Goal: Transaction & Acquisition: Obtain resource

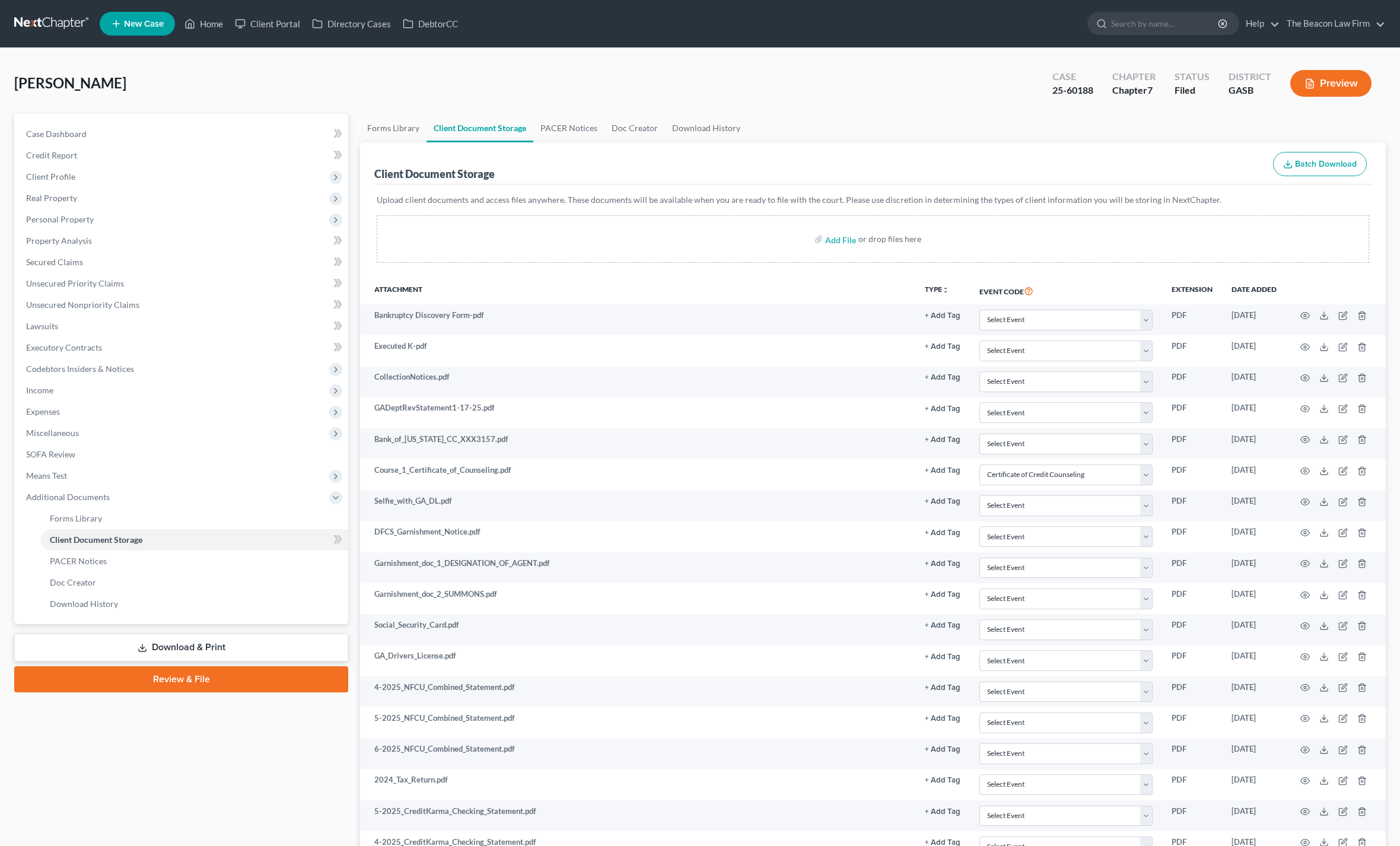
select select "1"
select select "4"
click at [1141, 22] on input "search" at bounding box center [1165, 23] width 109 height 22
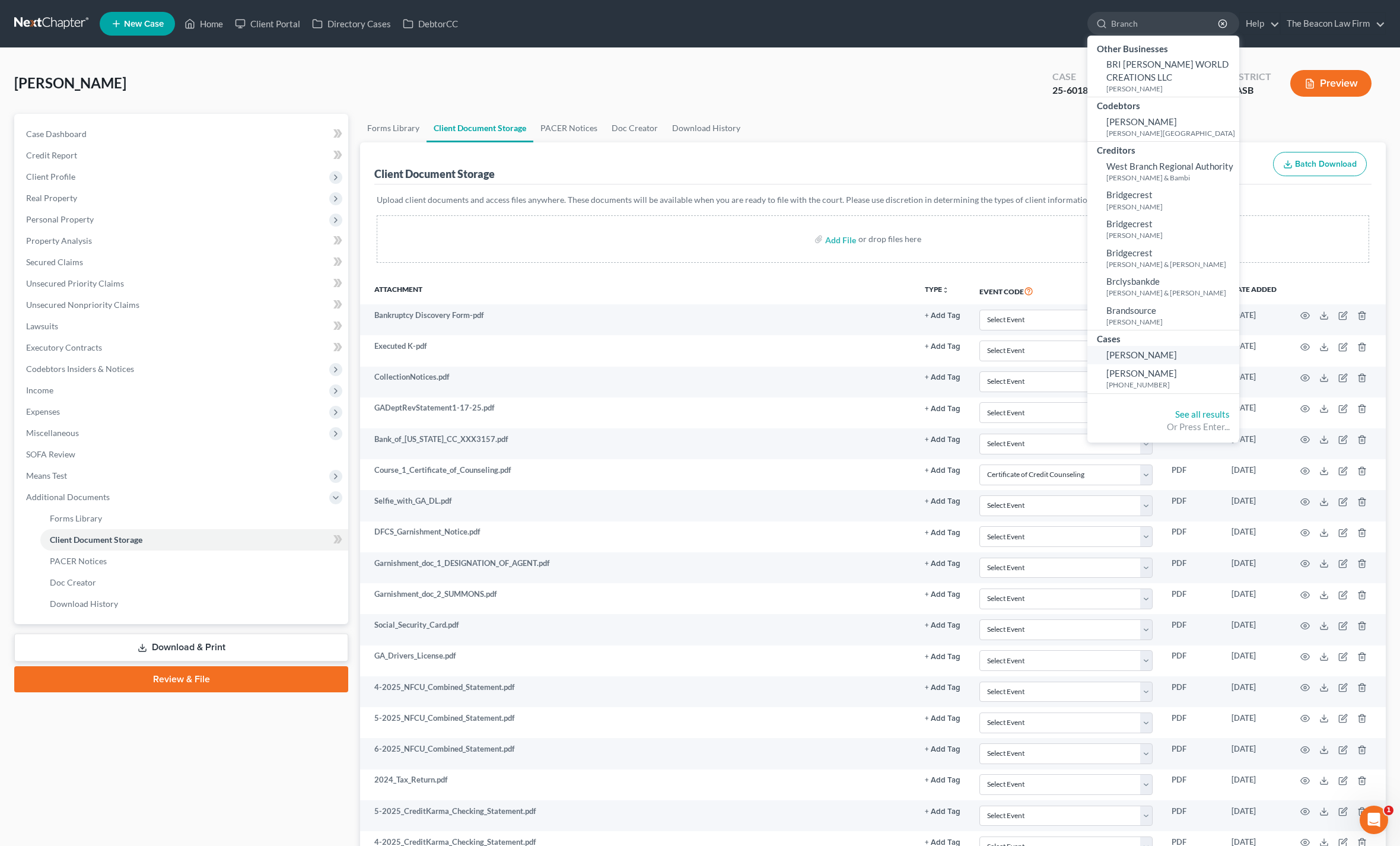
type input "Branch"
click at [1156, 360] on span "[PERSON_NAME]" at bounding box center [1141, 355] width 70 height 11
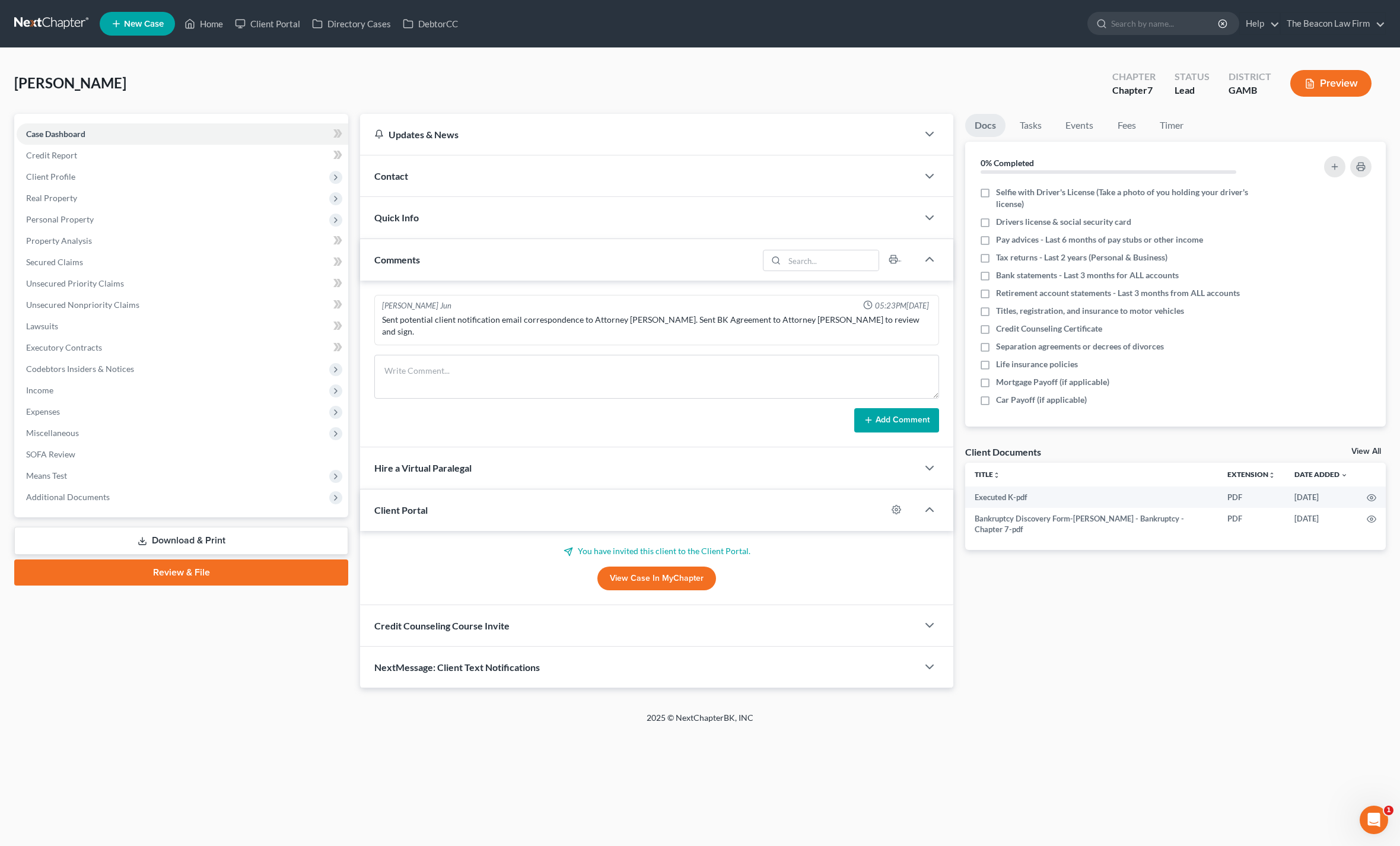
click at [687, 568] on link "View Case in MyChapter" at bounding box center [657, 578] width 118 height 24
click at [655, 572] on link "View Case in MyChapter" at bounding box center [657, 578] width 118 height 24
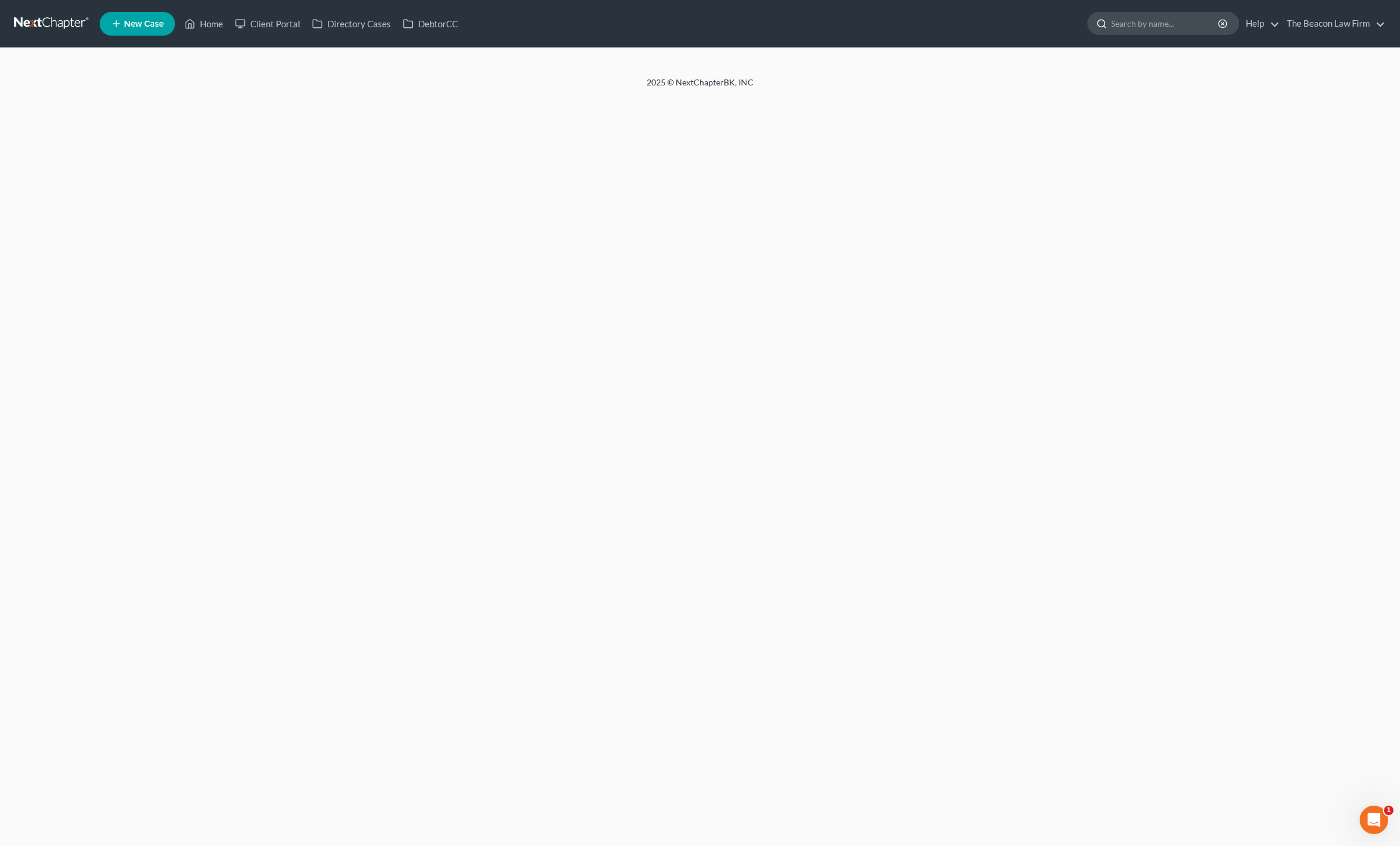
click at [1114, 31] on input "search" at bounding box center [1165, 23] width 109 height 22
type input "Branch"
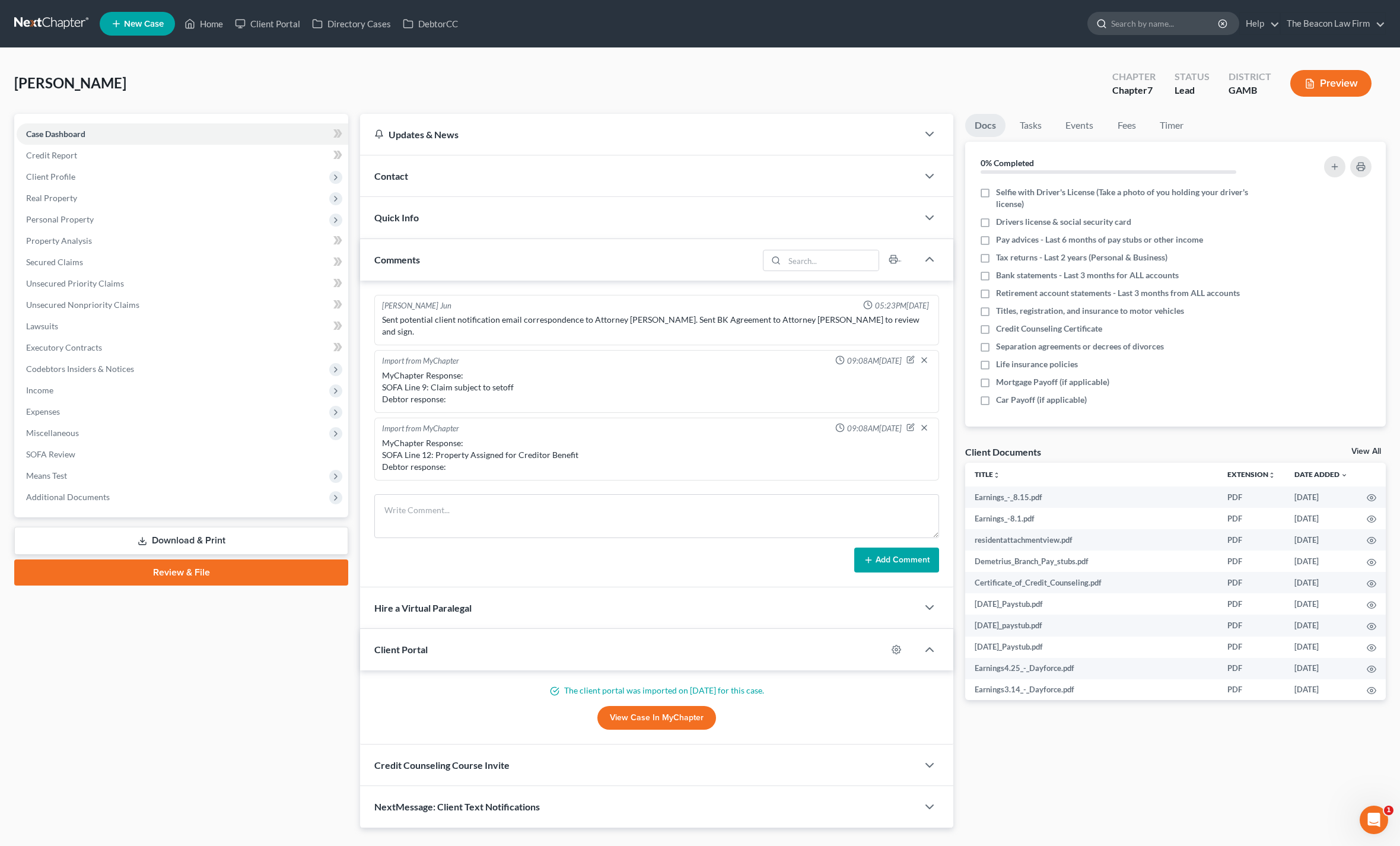
scroll to position [254, 0]
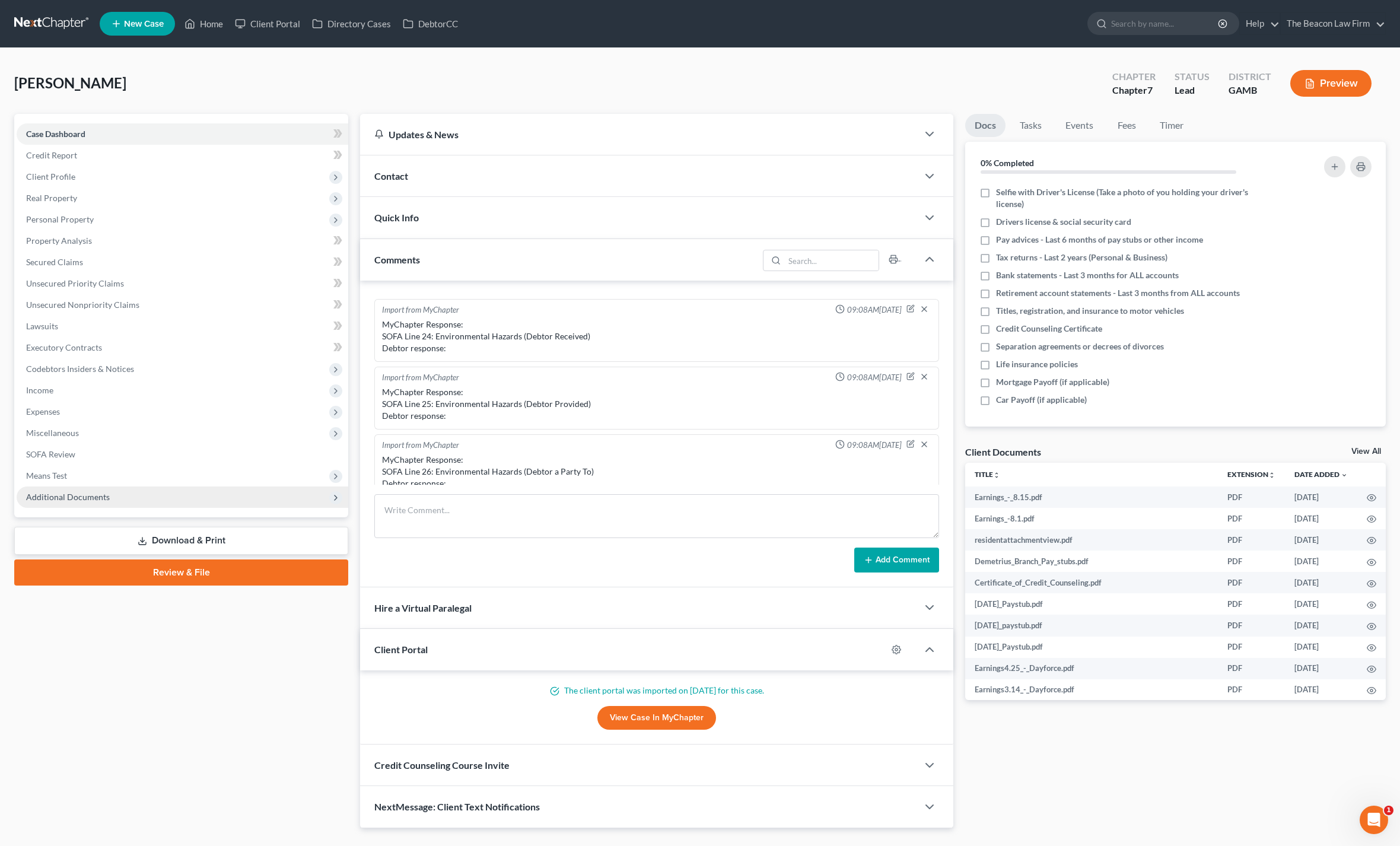
click at [53, 493] on span "Additional Documents" at bounding box center [68, 497] width 84 height 10
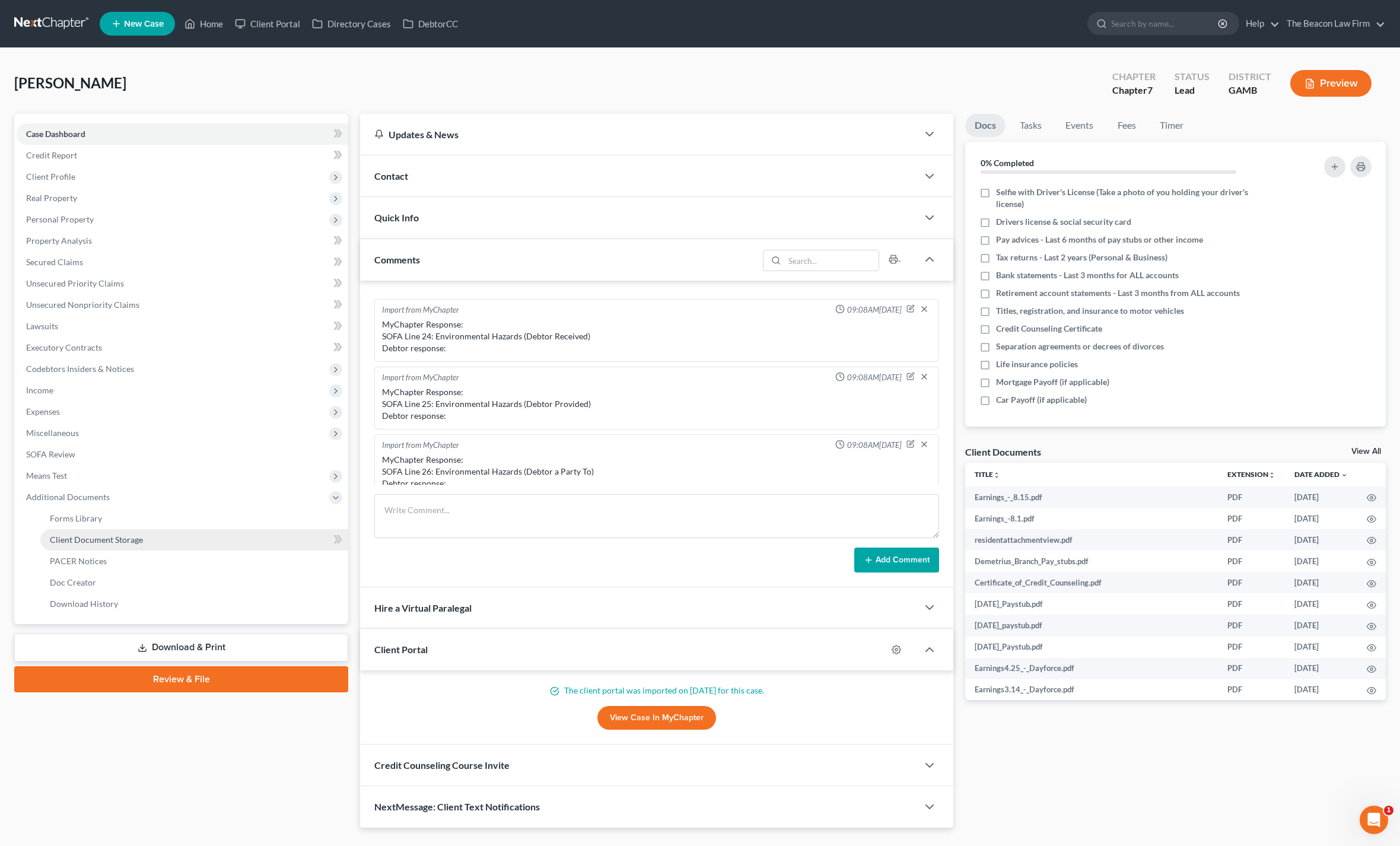
click at [62, 535] on span "Client Document Storage" at bounding box center [97, 539] width 93 height 10
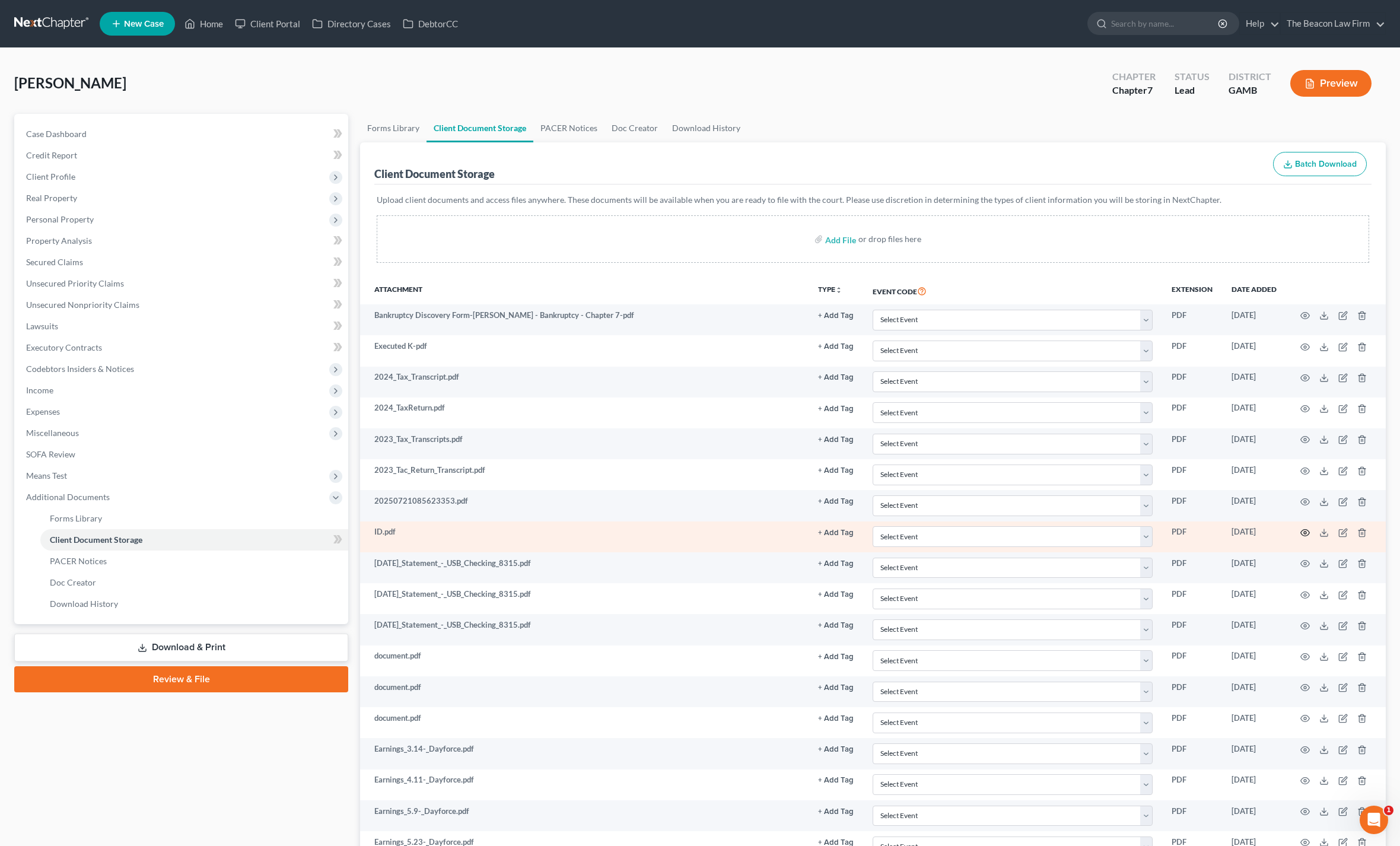
click at [1301, 532] on icon "button" at bounding box center [1305, 533] width 9 height 9
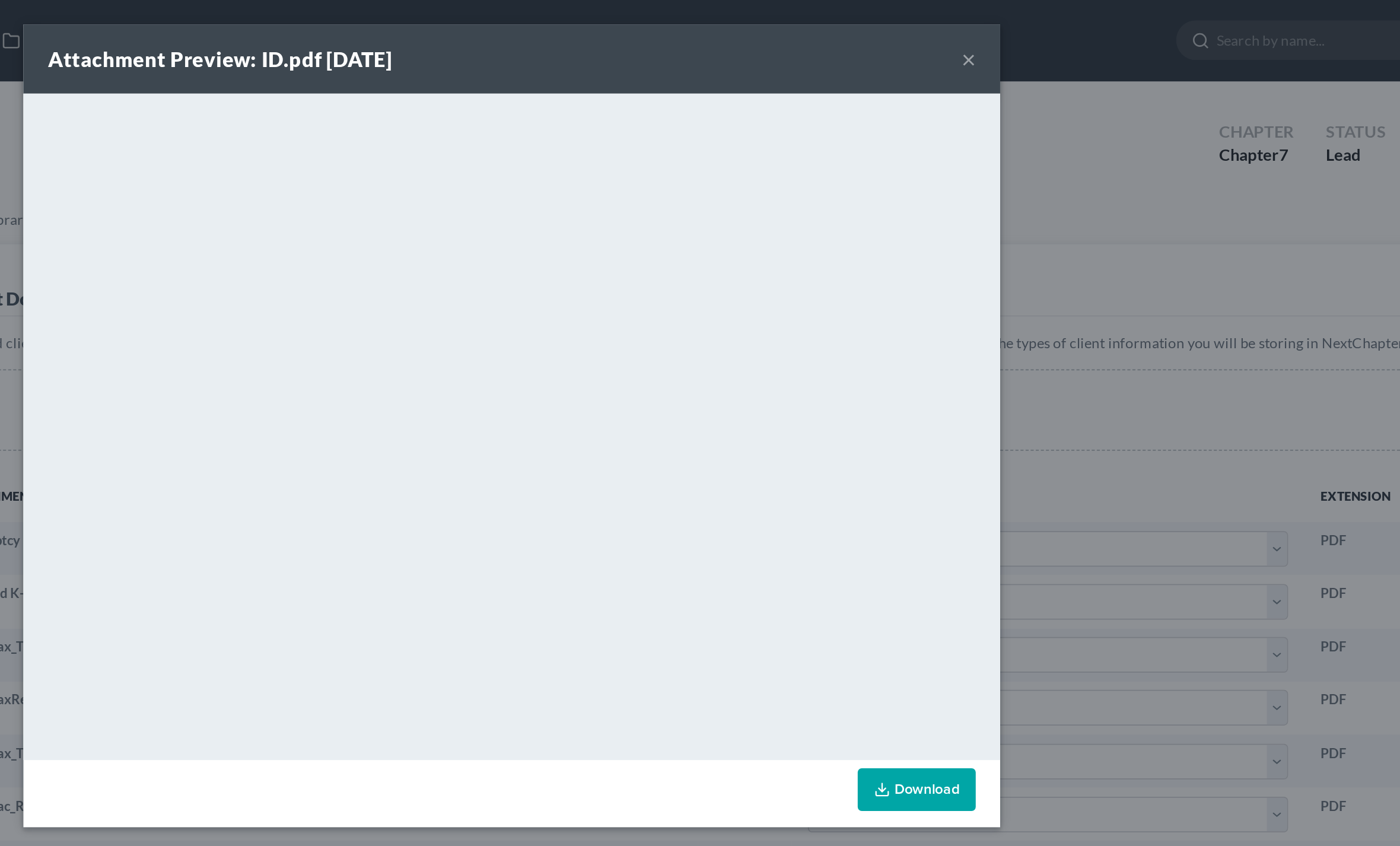
click at [963, 34] on button "×" at bounding box center [966, 34] width 9 height 14
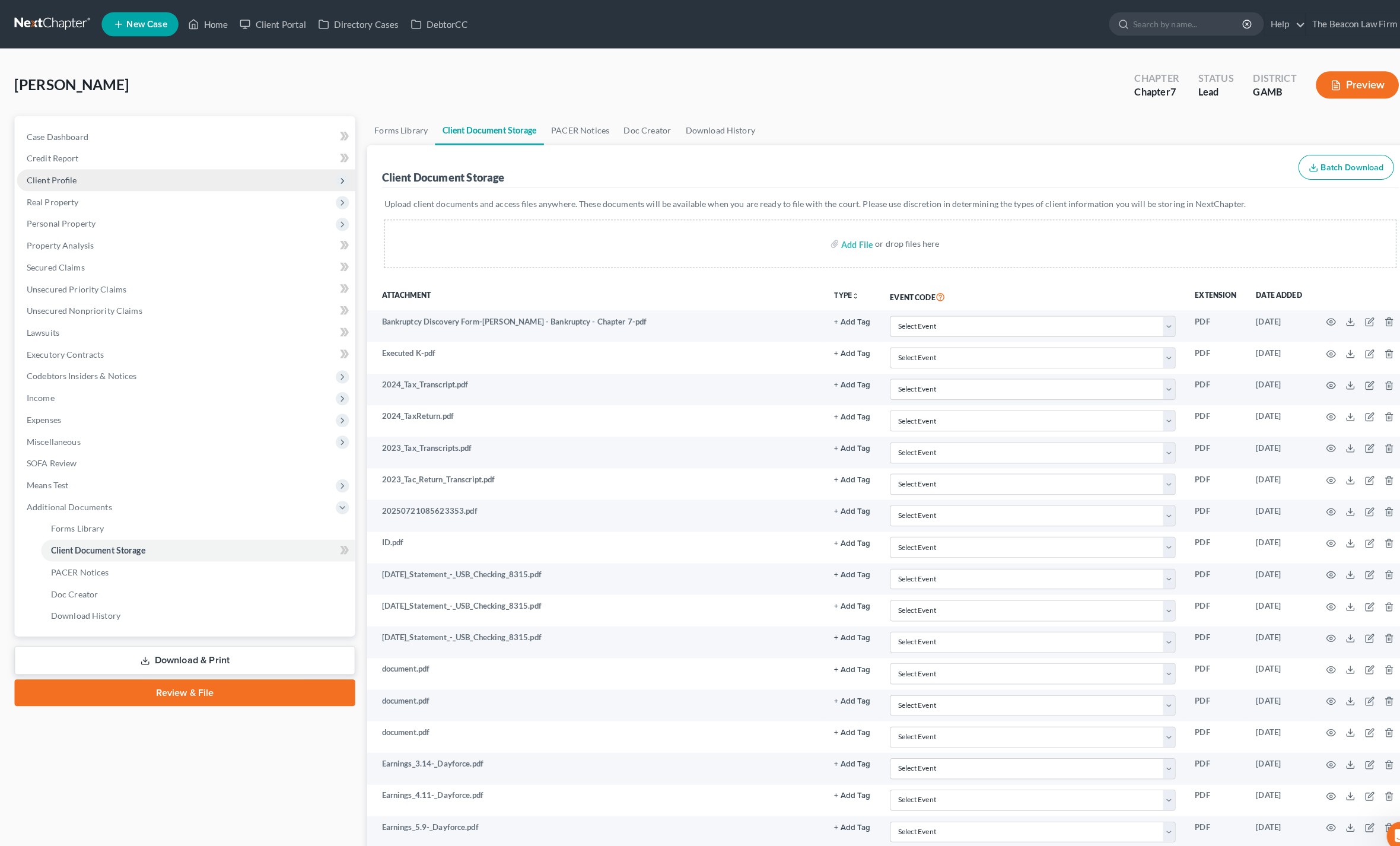
click at [55, 182] on span "Client Profile" at bounding box center [182, 176] width 332 height 21
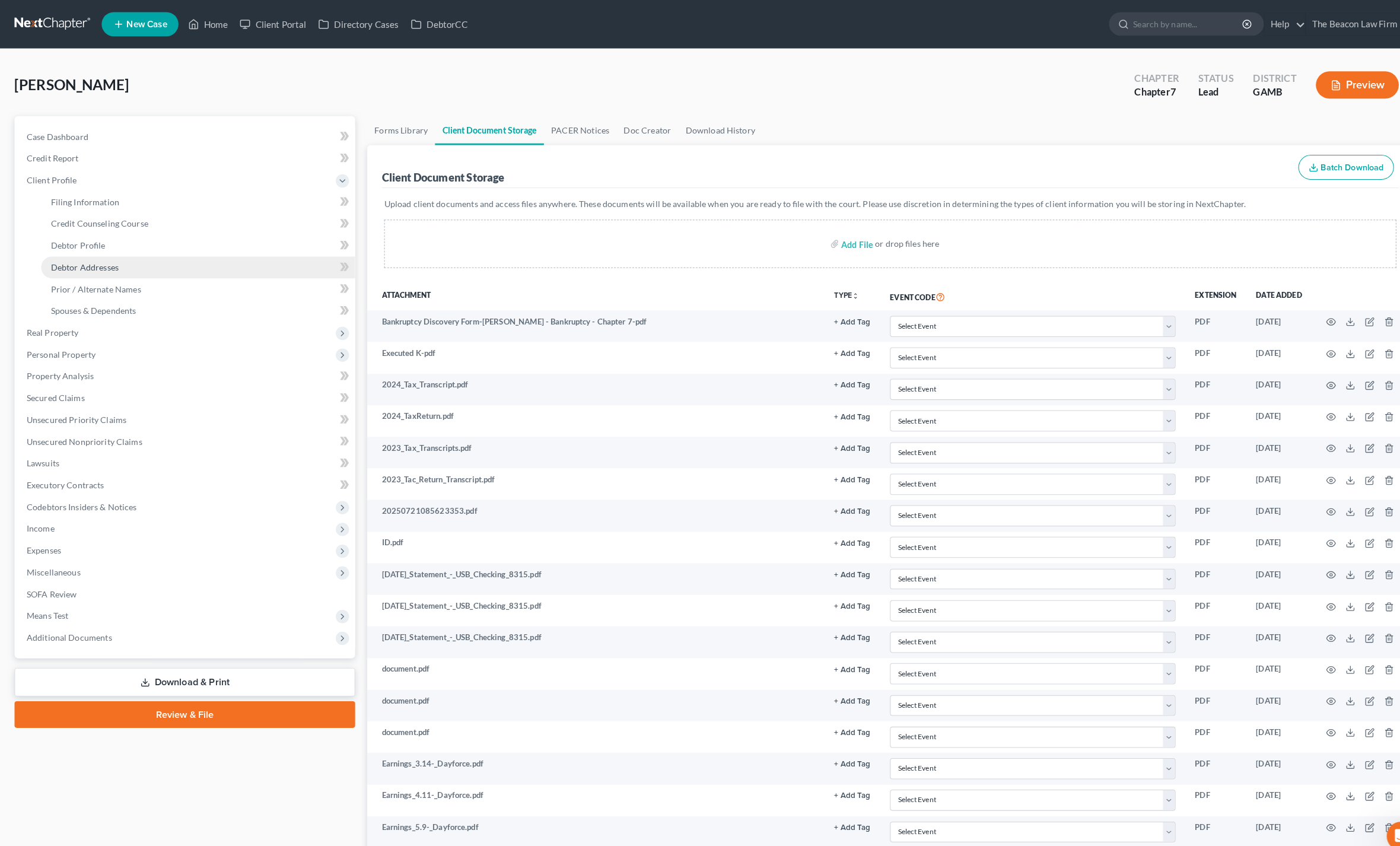
click at [74, 259] on span "Debtor Addresses" at bounding box center [83, 261] width 66 height 10
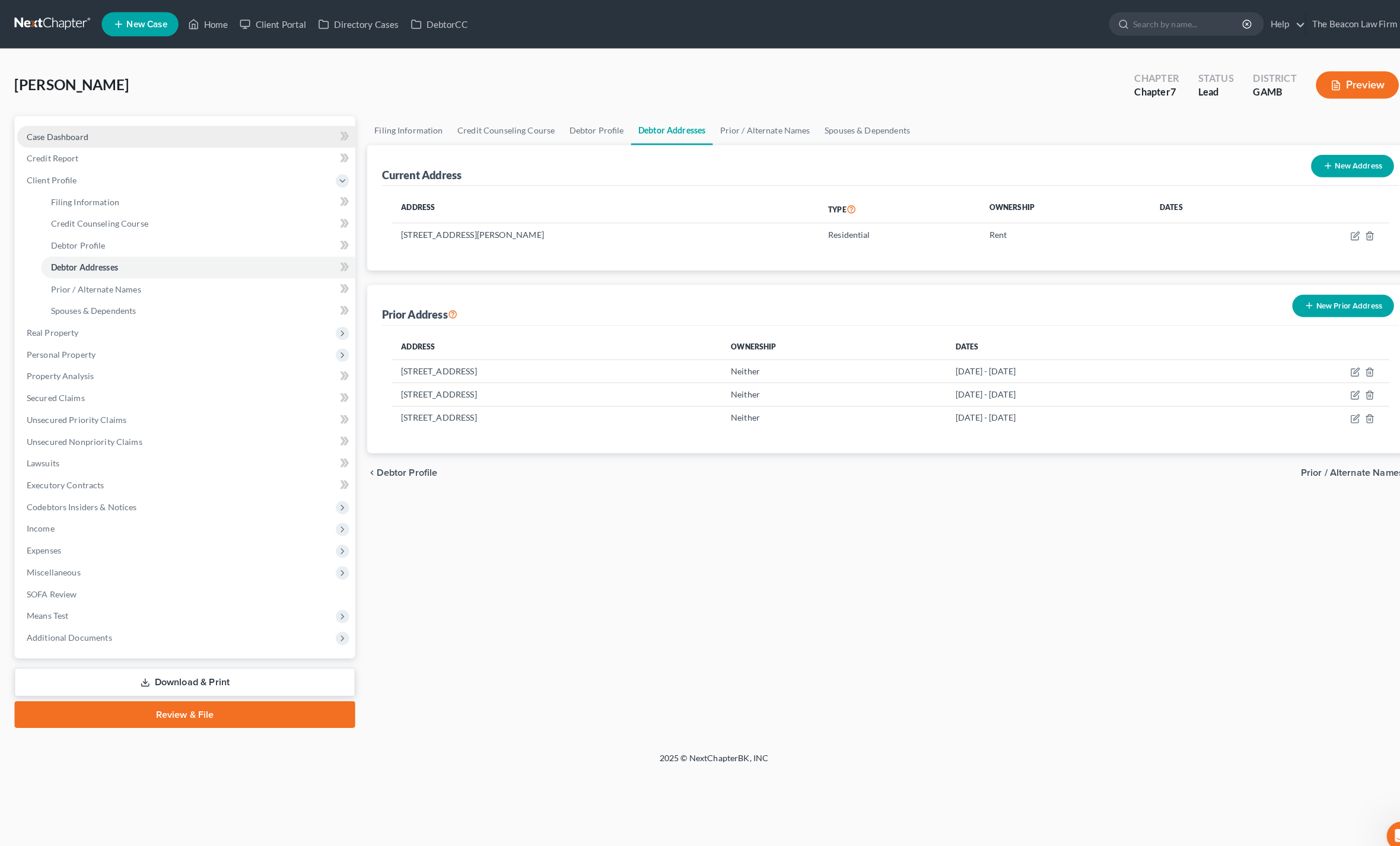
click at [38, 130] on span "Case Dashboard" at bounding box center [57, 134] width 61 height 10
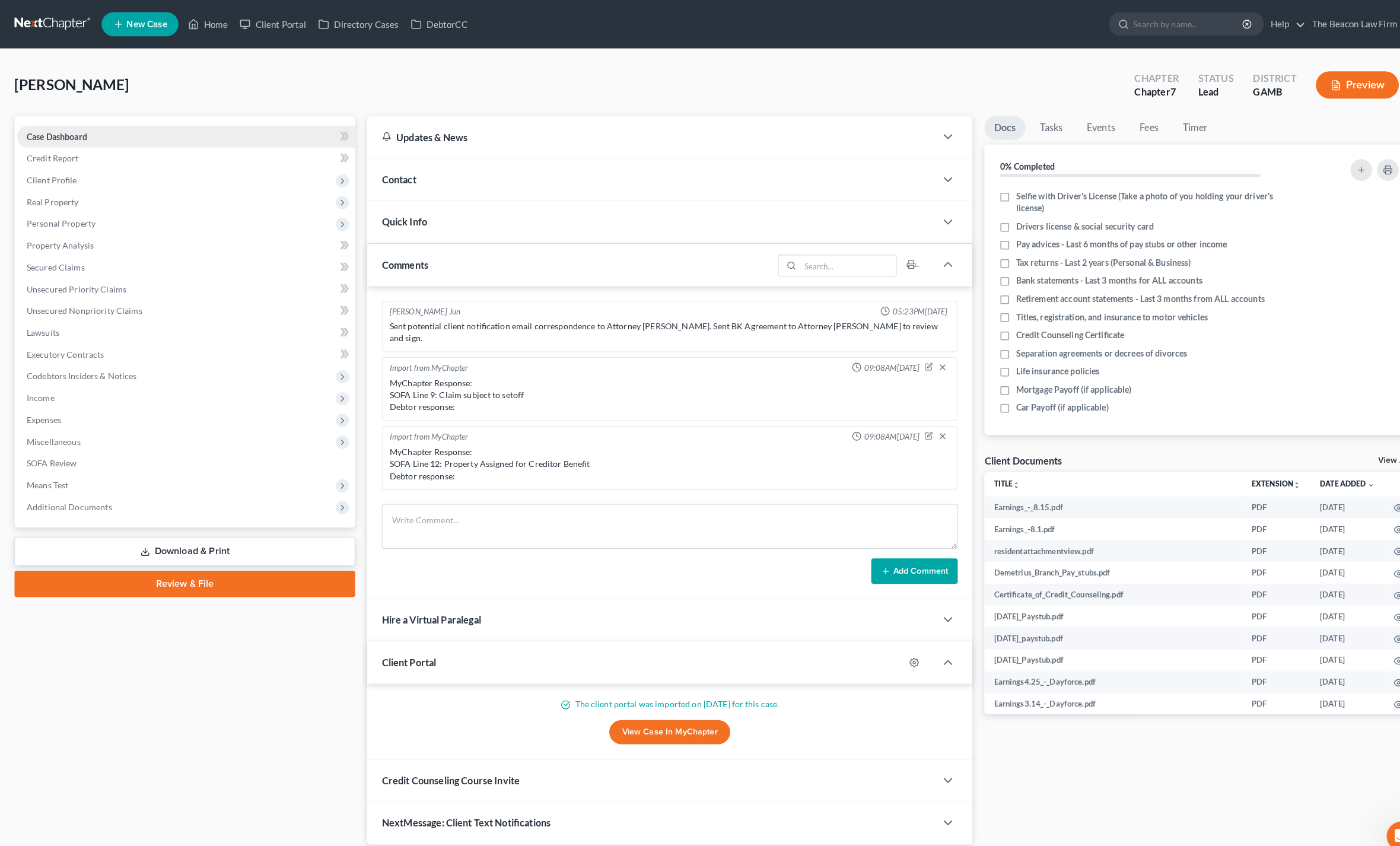
scroll to position [254, 0]
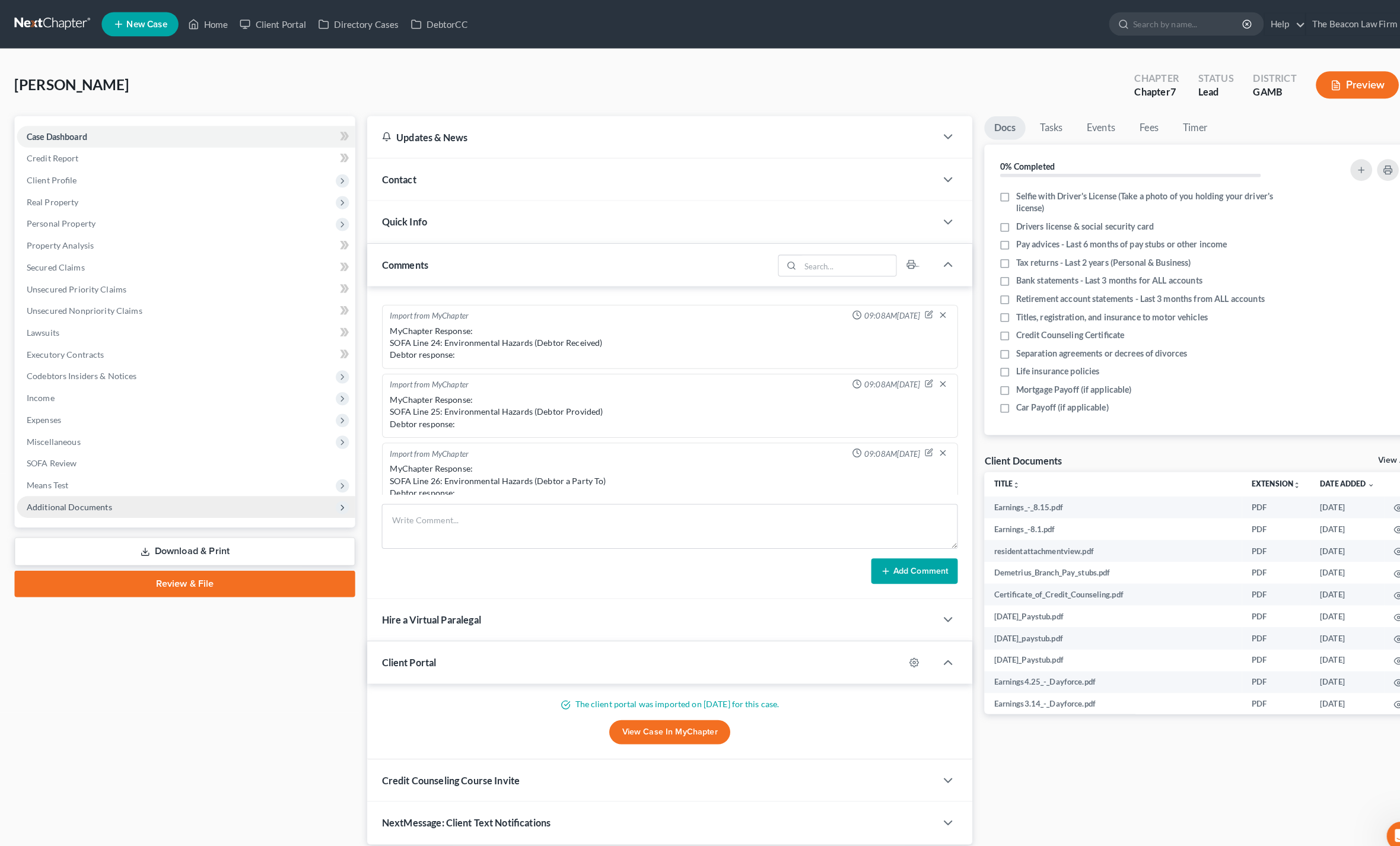
click at [57, 487] on span "Additional Documents" at bounding box center [182, 497] width 332 height 21
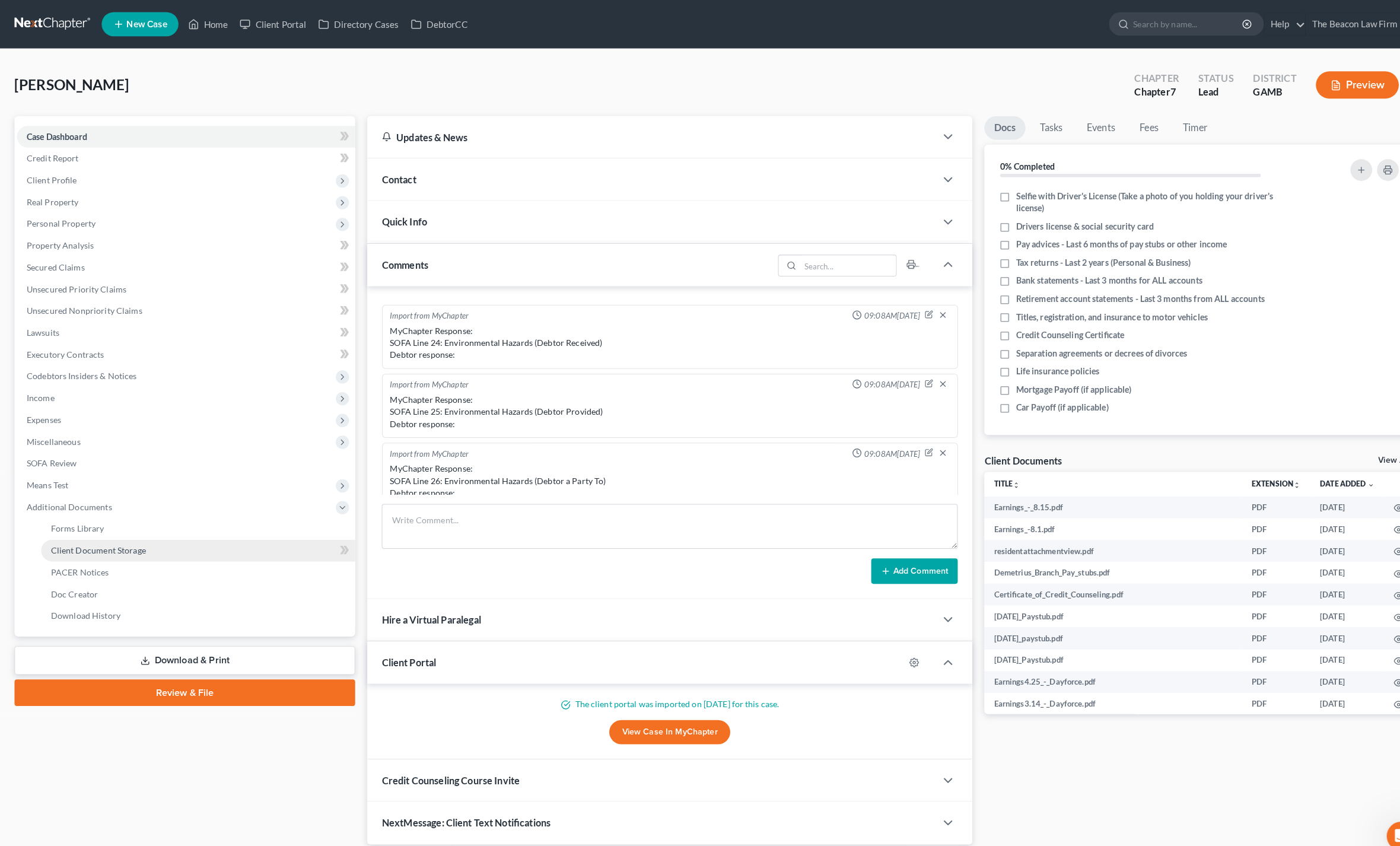
click at [76, 534] on span "Client Document Storage" at bounding box center [97, 539] width 93 height 10
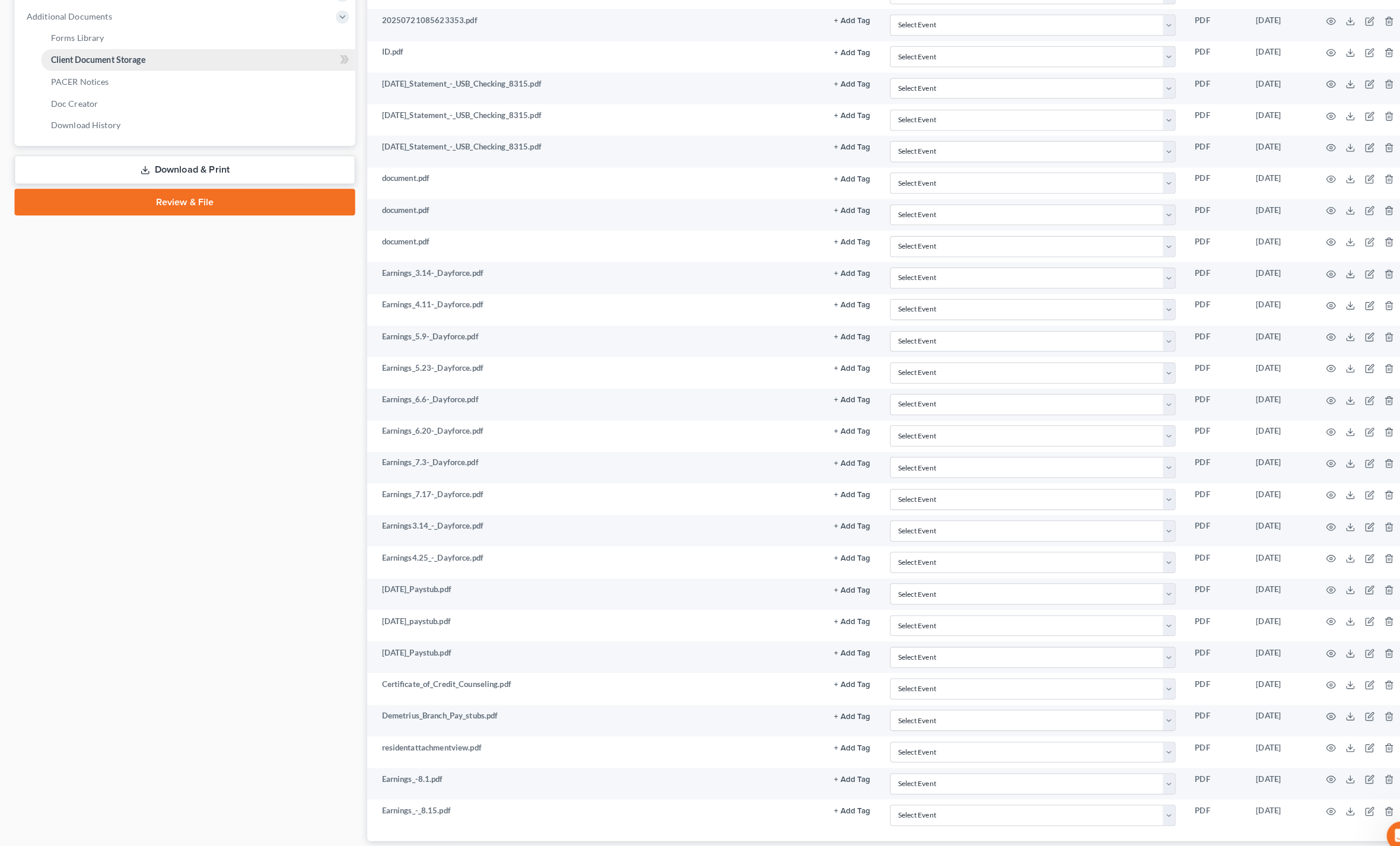
scroll to position [485, 0]
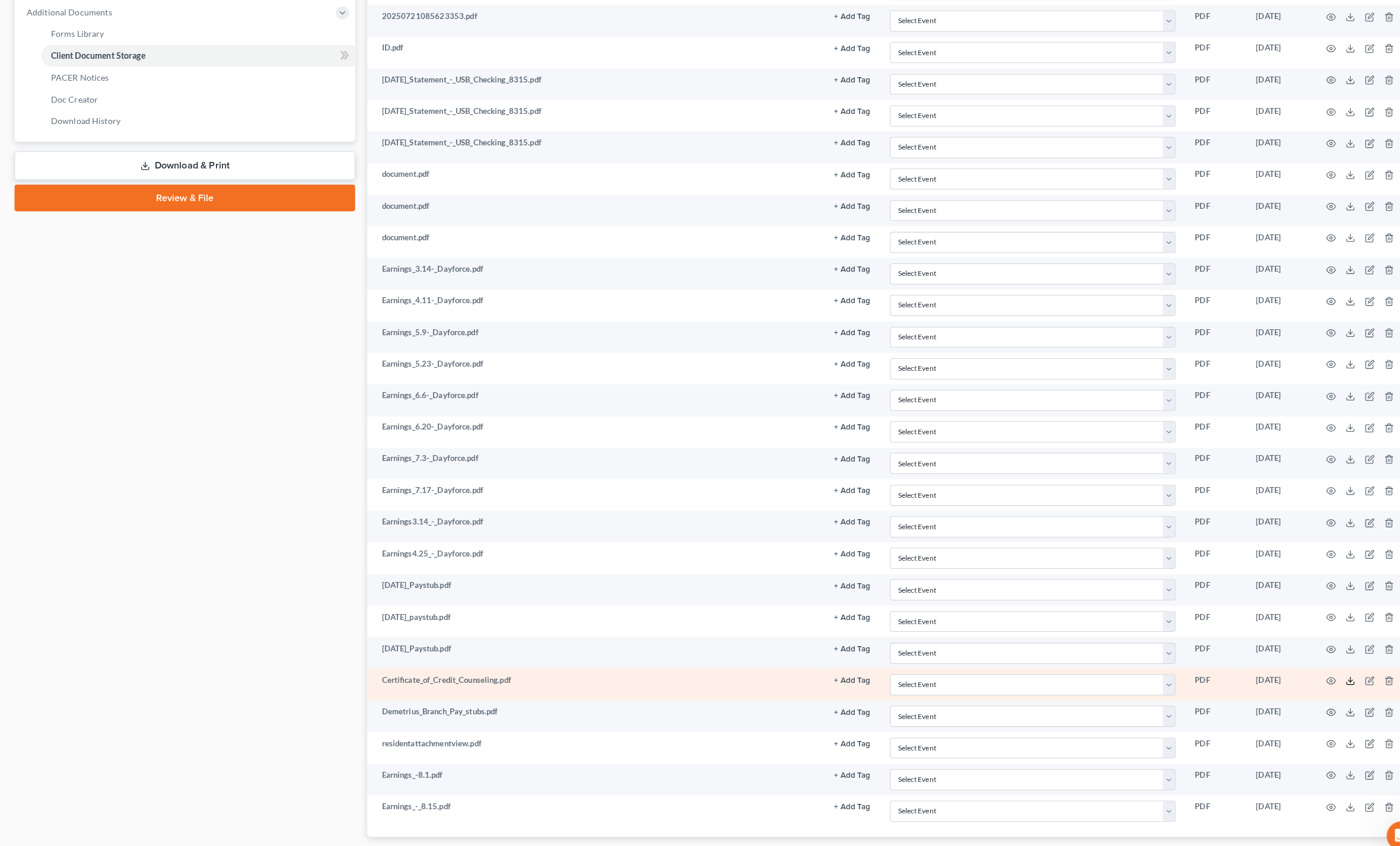
click at [1322, 670] on icon at bounding box center [1324, 668] width 9 height 9
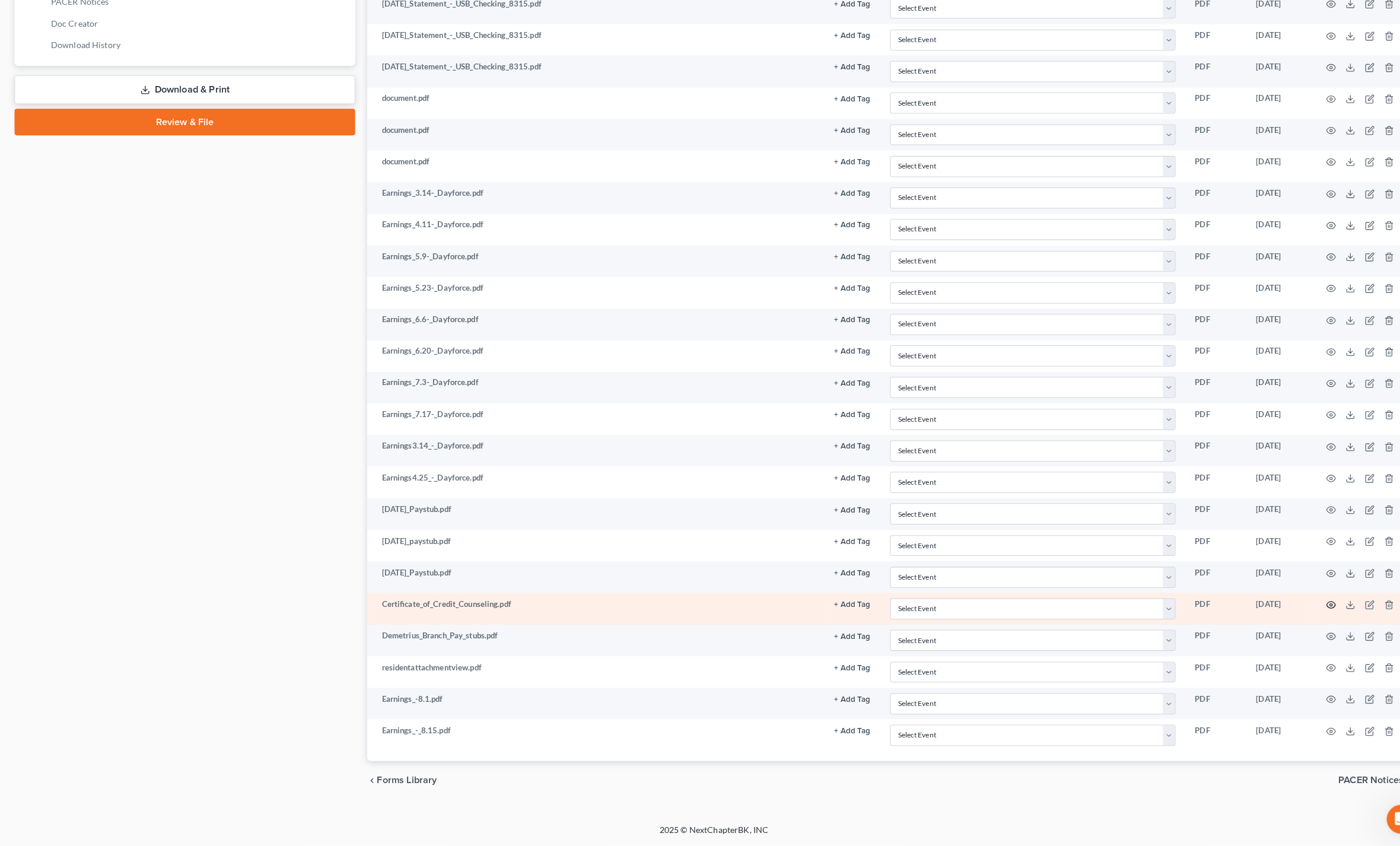
click at [1301, 605] on icon "button" at bounding box center [1305, 610] width 9 height 9
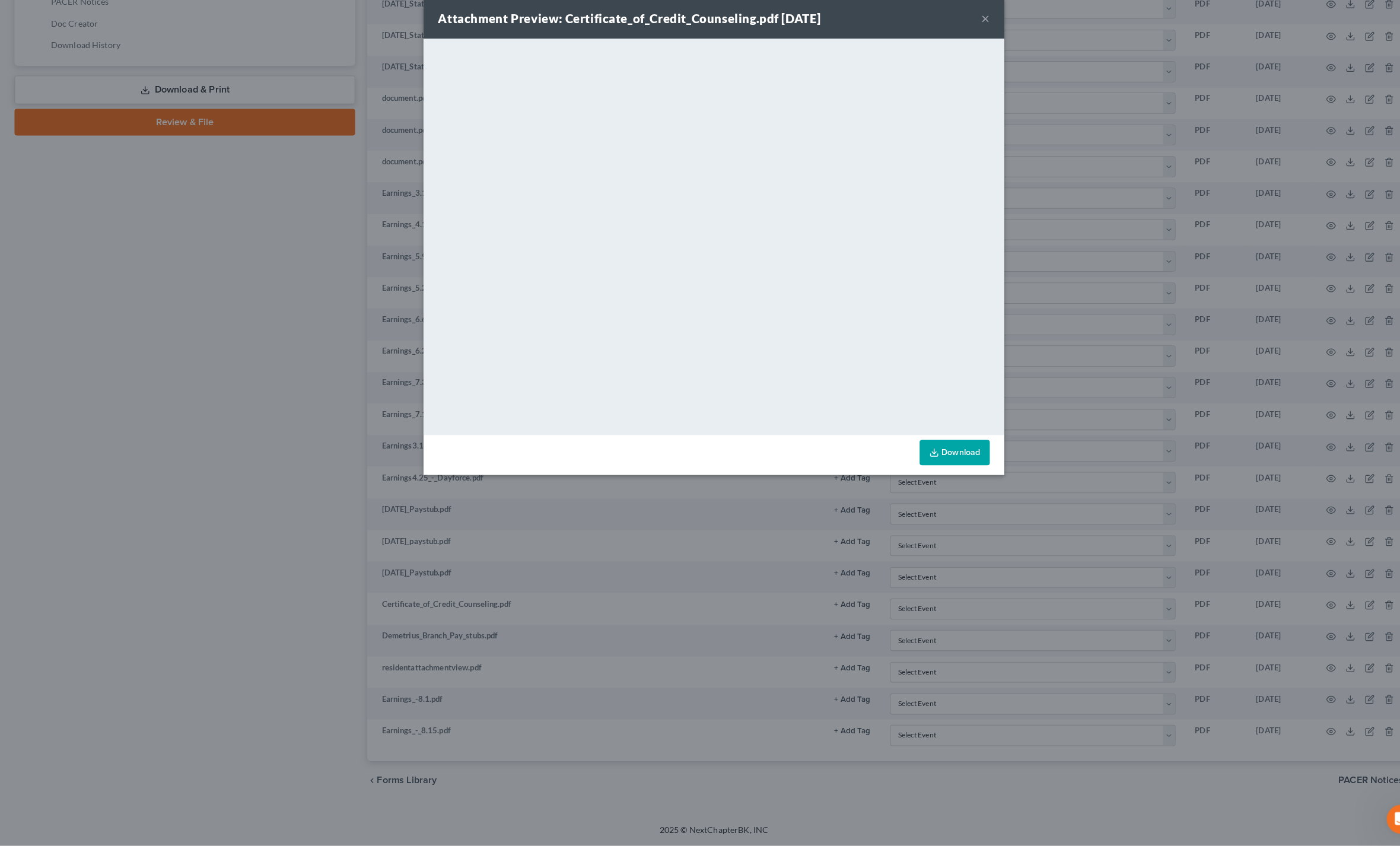
click at [959, 448] on link "Download" at bounding box center [936, 460] width 69 height 25
click at [970, 27] on button "×" at bounding box center [966, 34] width 9 height 14
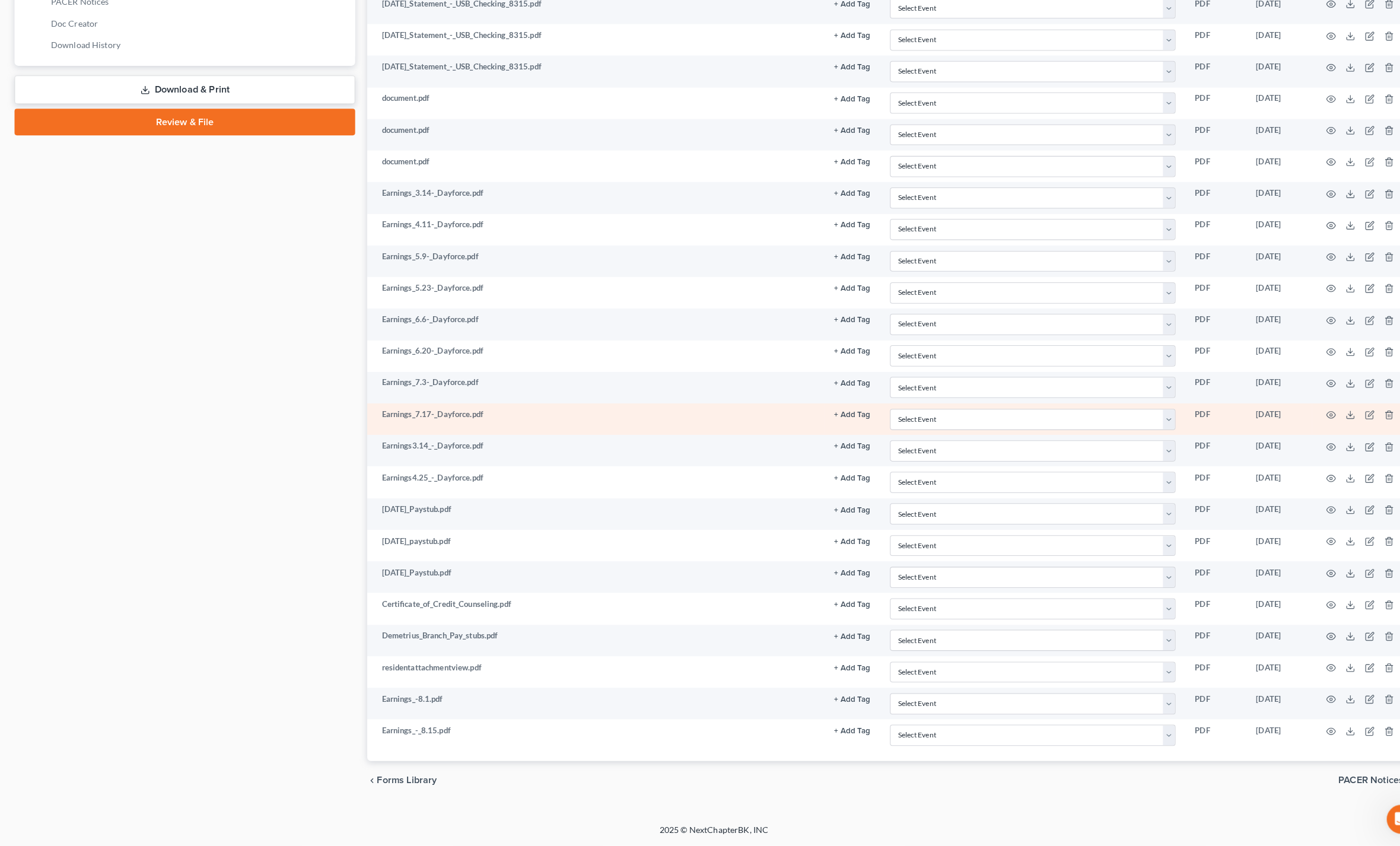
click at [1312, 412] on td at bounding box center [1336, 428] width 99 height 31
click at [1307, 420] on icon "button" at bounding box center [1306, 424] width 9 height 7
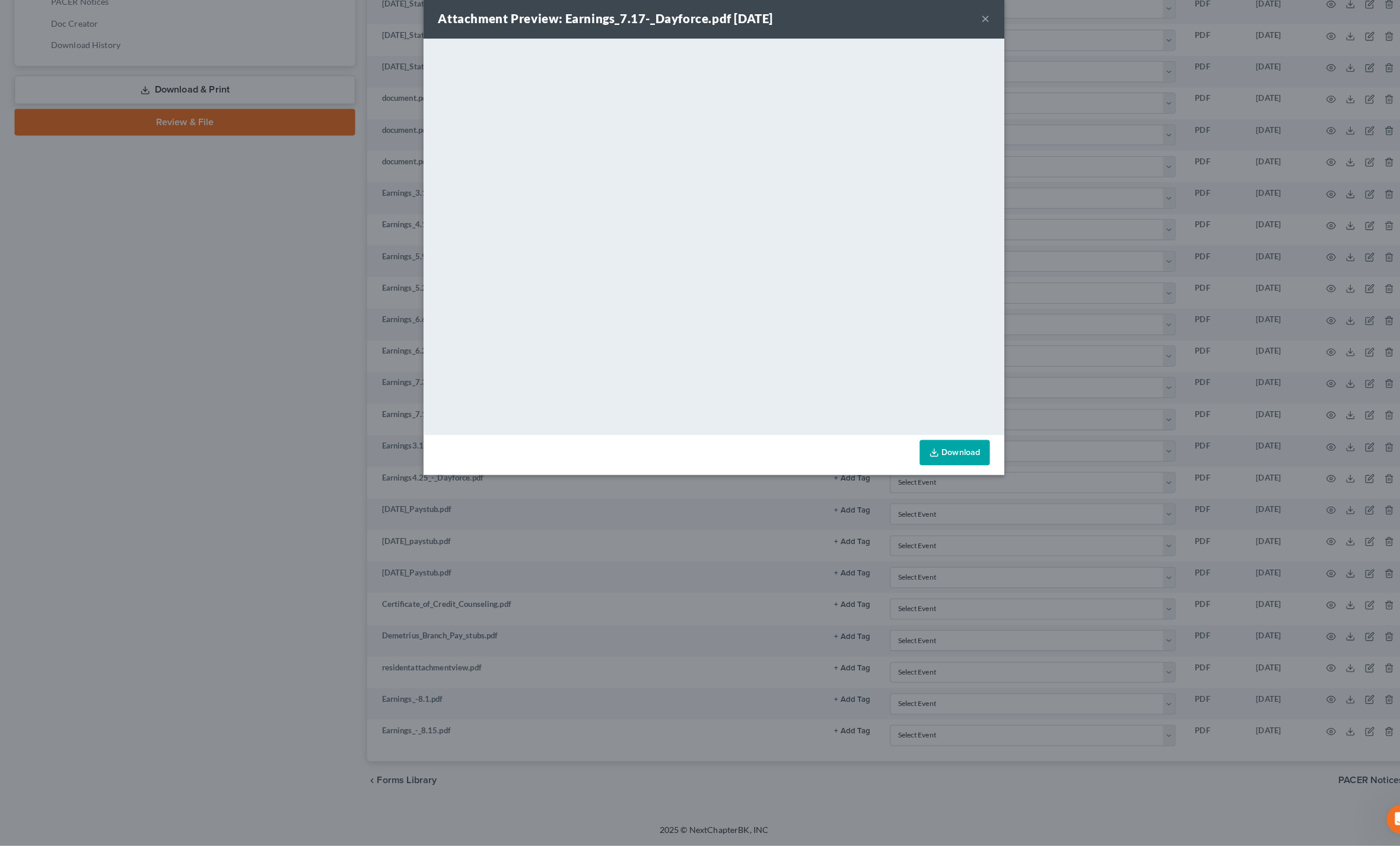
click at [968, 27] on button "×" at bounding box center [966, 34] width 9 height 14
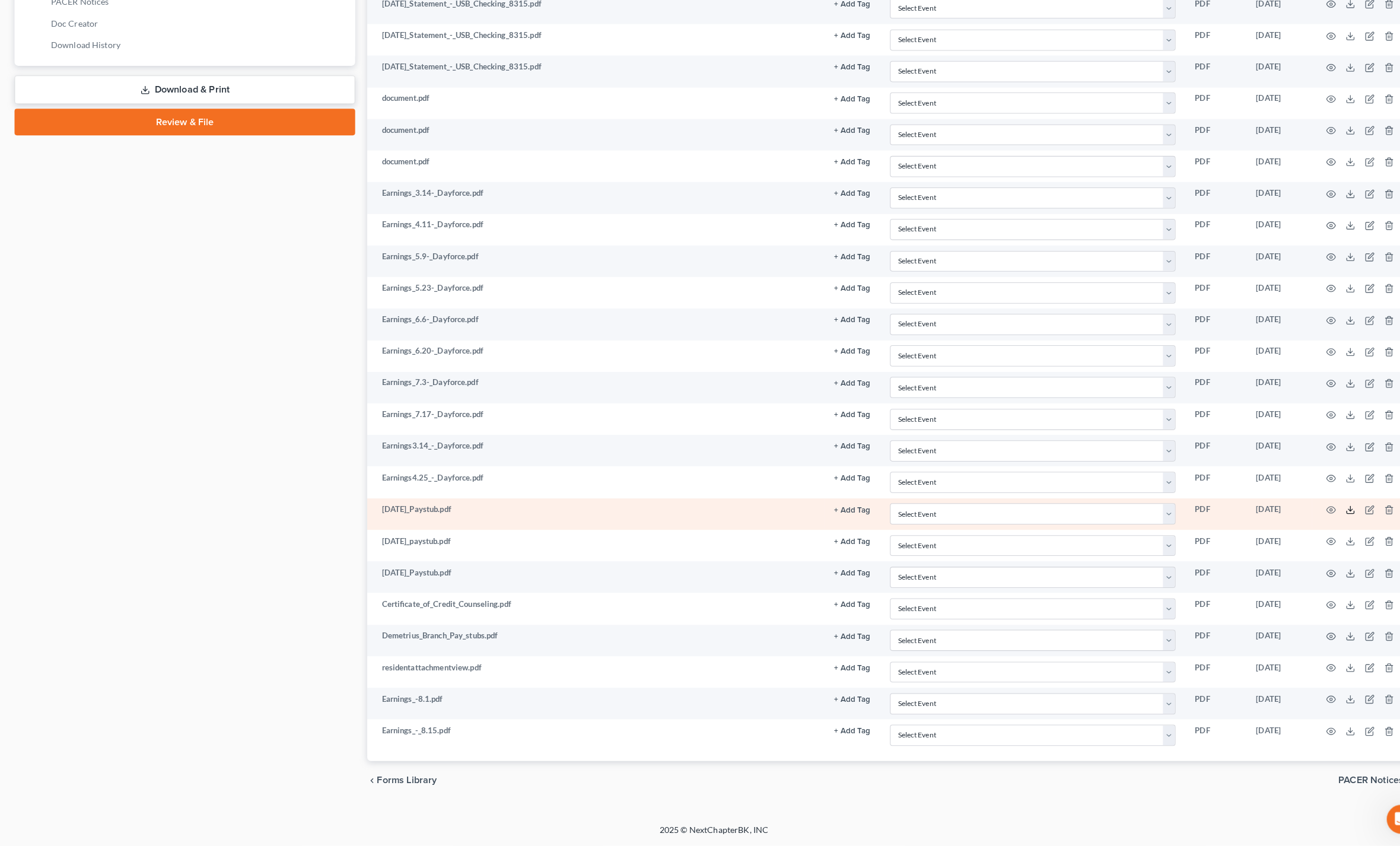
click at [1328, 518] on icon at bounding box center [1324, 519] width 7 height 3
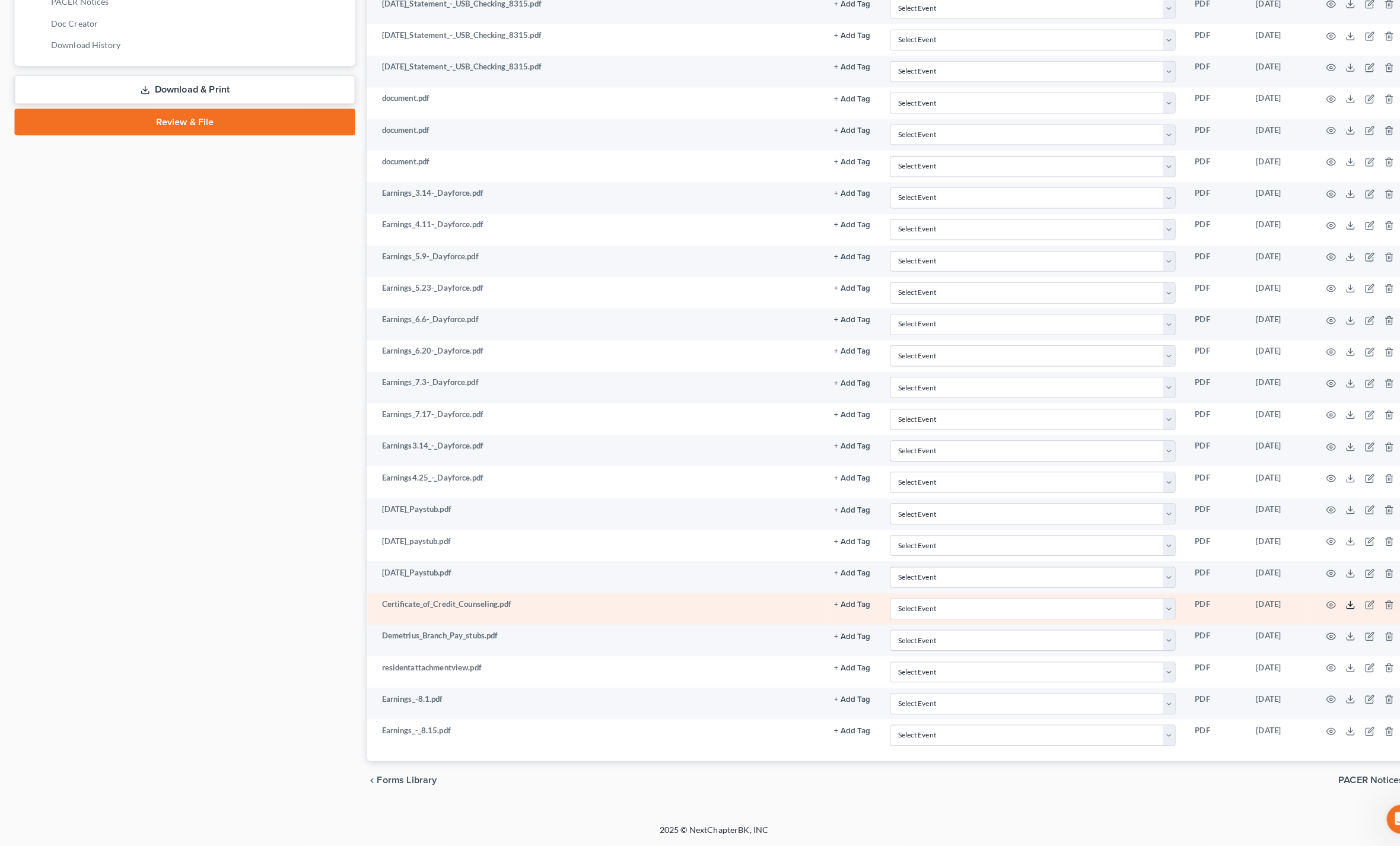
click at [1325, 605] on icon at bounding box center [1324, 610] width 9 height 9
click at [1362, 598] on td at bounding box center [1336, 613] width 99 height 31
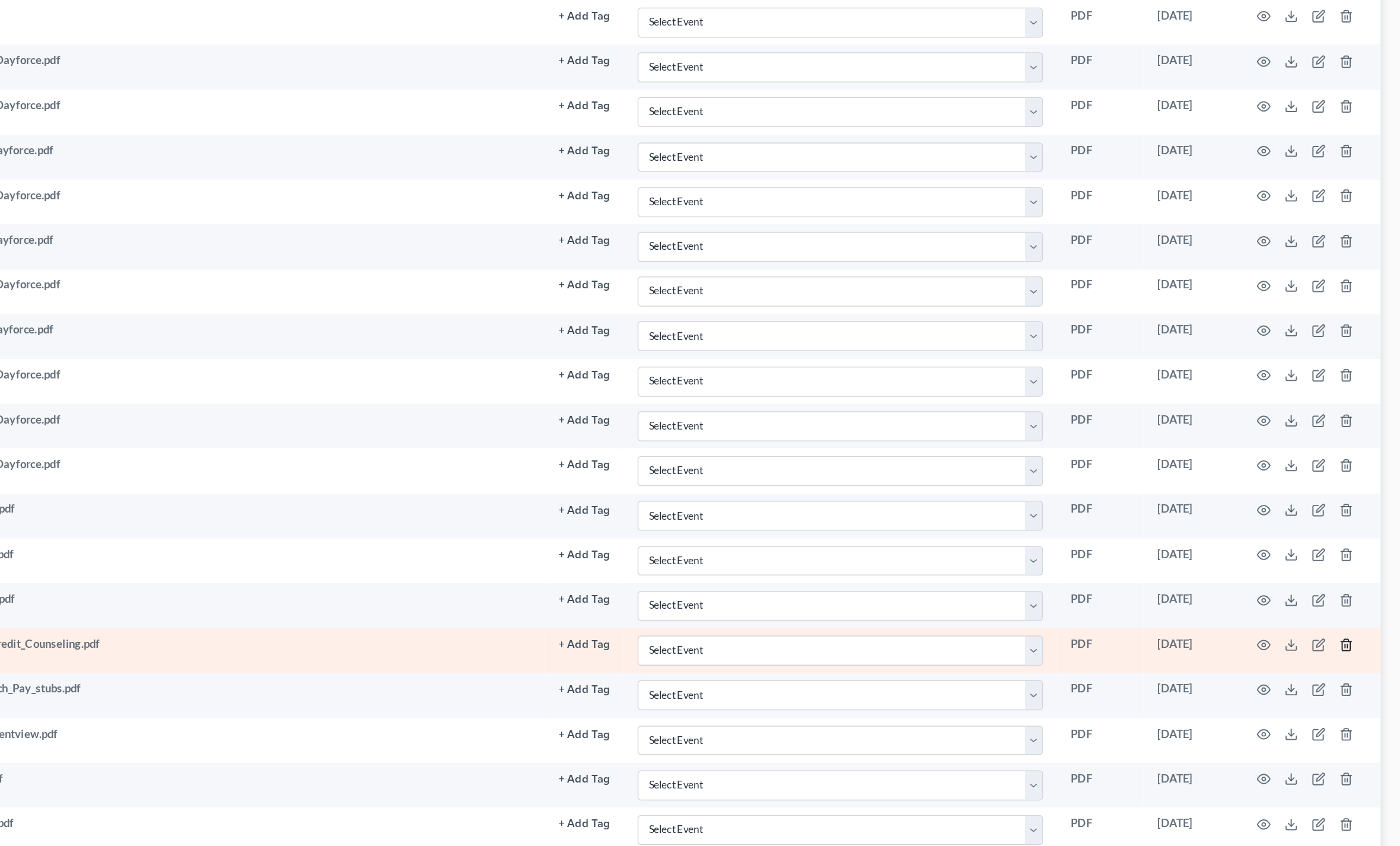
click at [1357, 606] on icon "button" at bounding box center [1362, 610] width 9 height 9
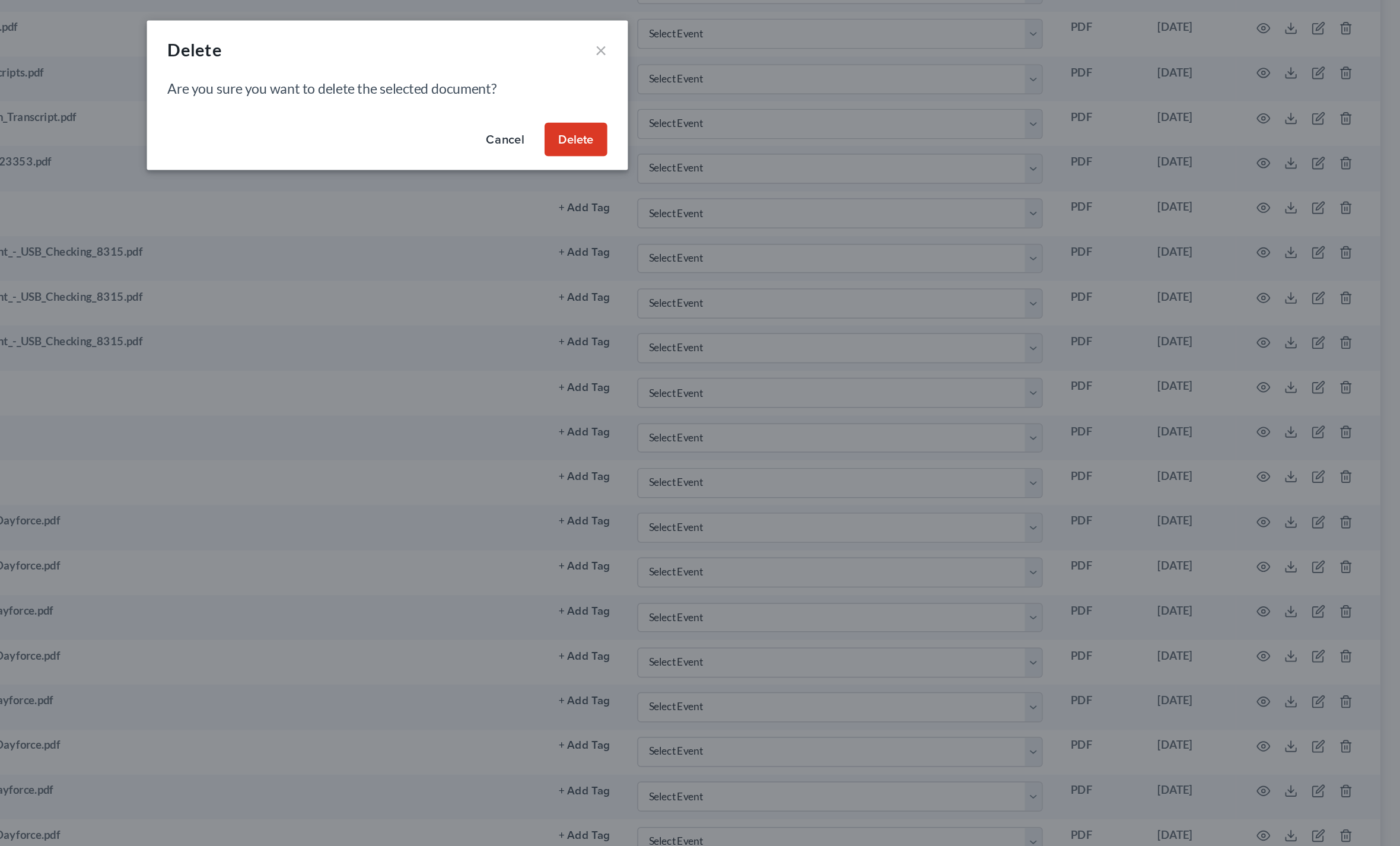
scroll to position [382, 0]
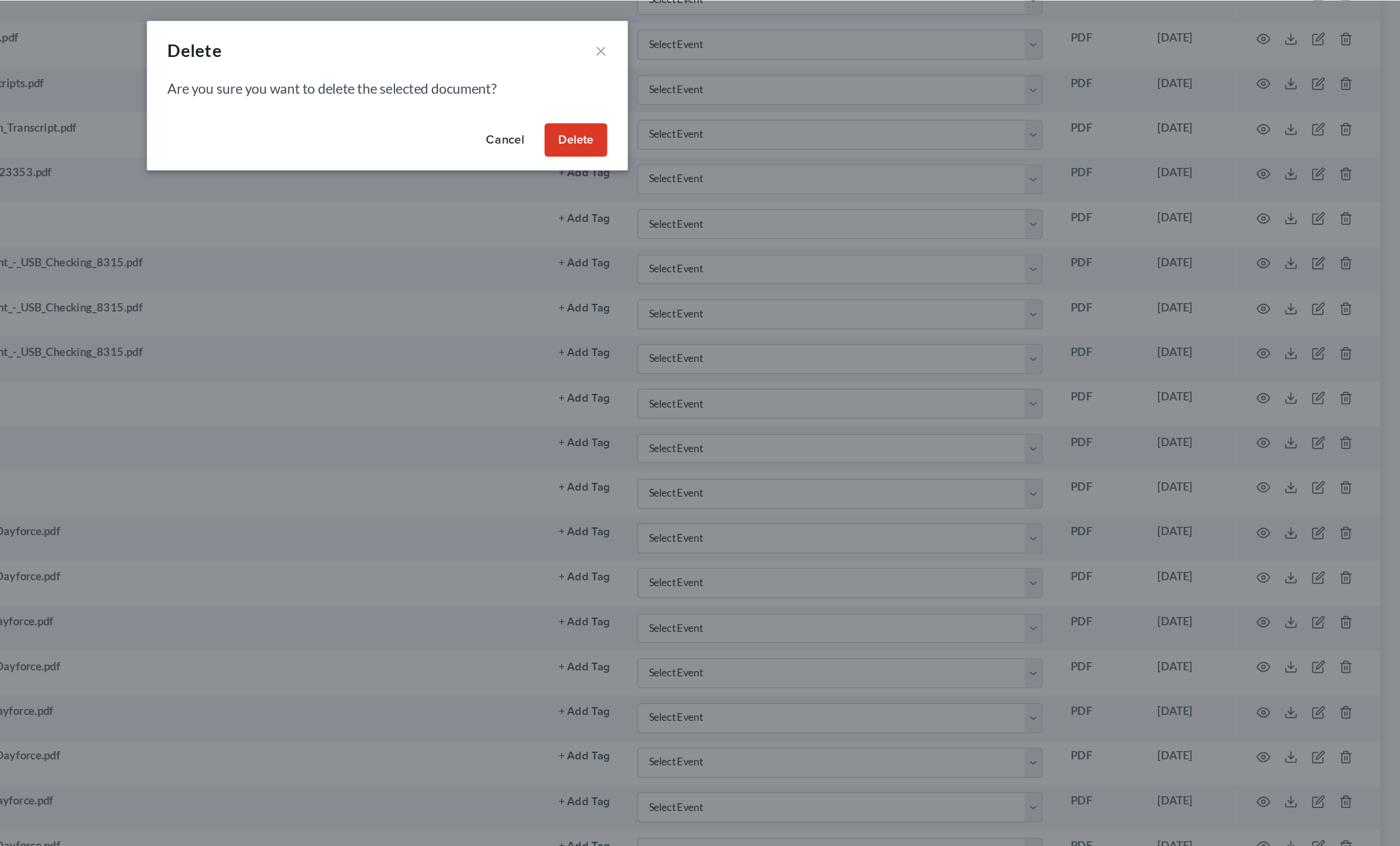
click at [809, 92] on button "Delete" at bounding box center [830, 97] width 43 height 24
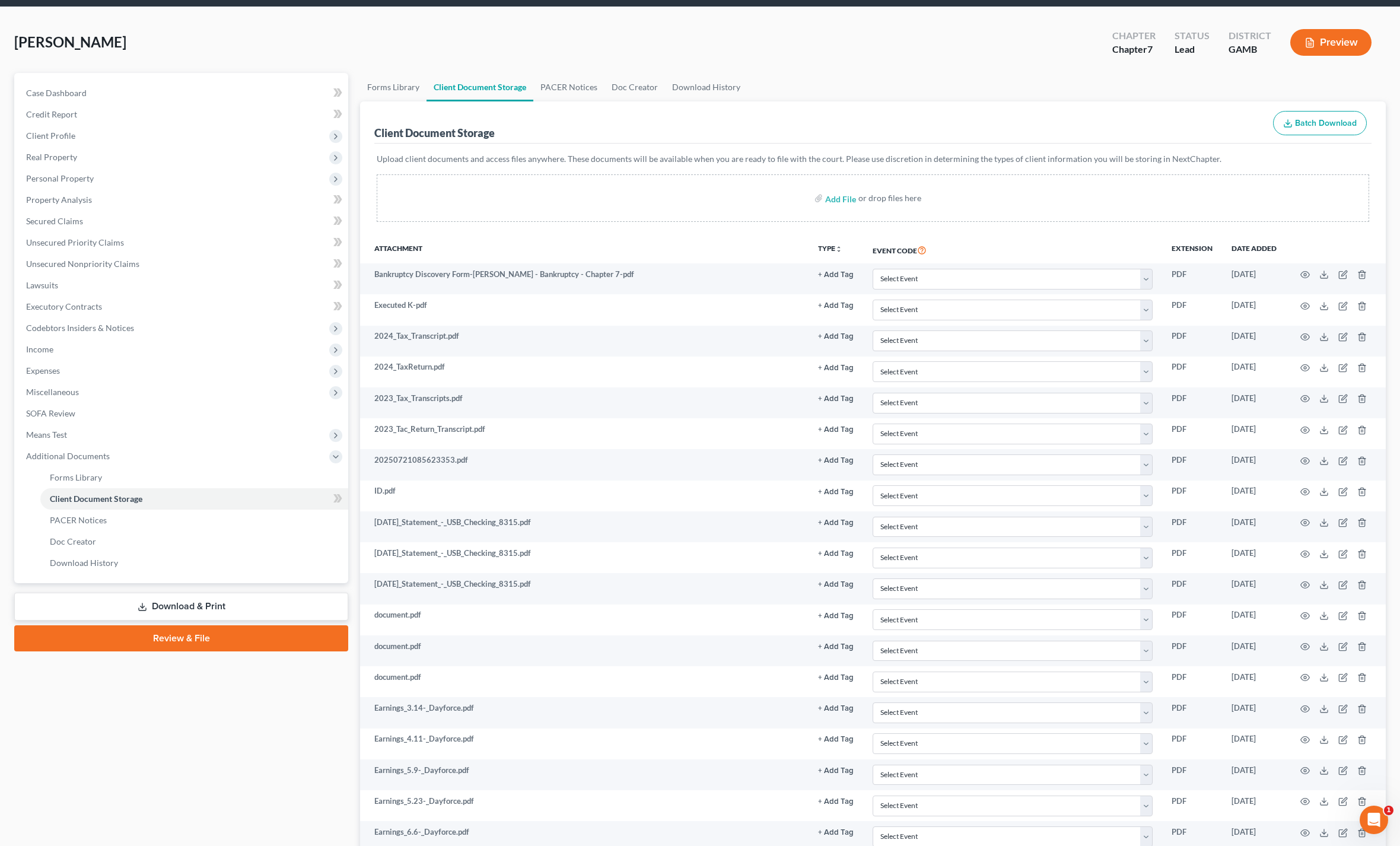
scroll to position [0, 0]
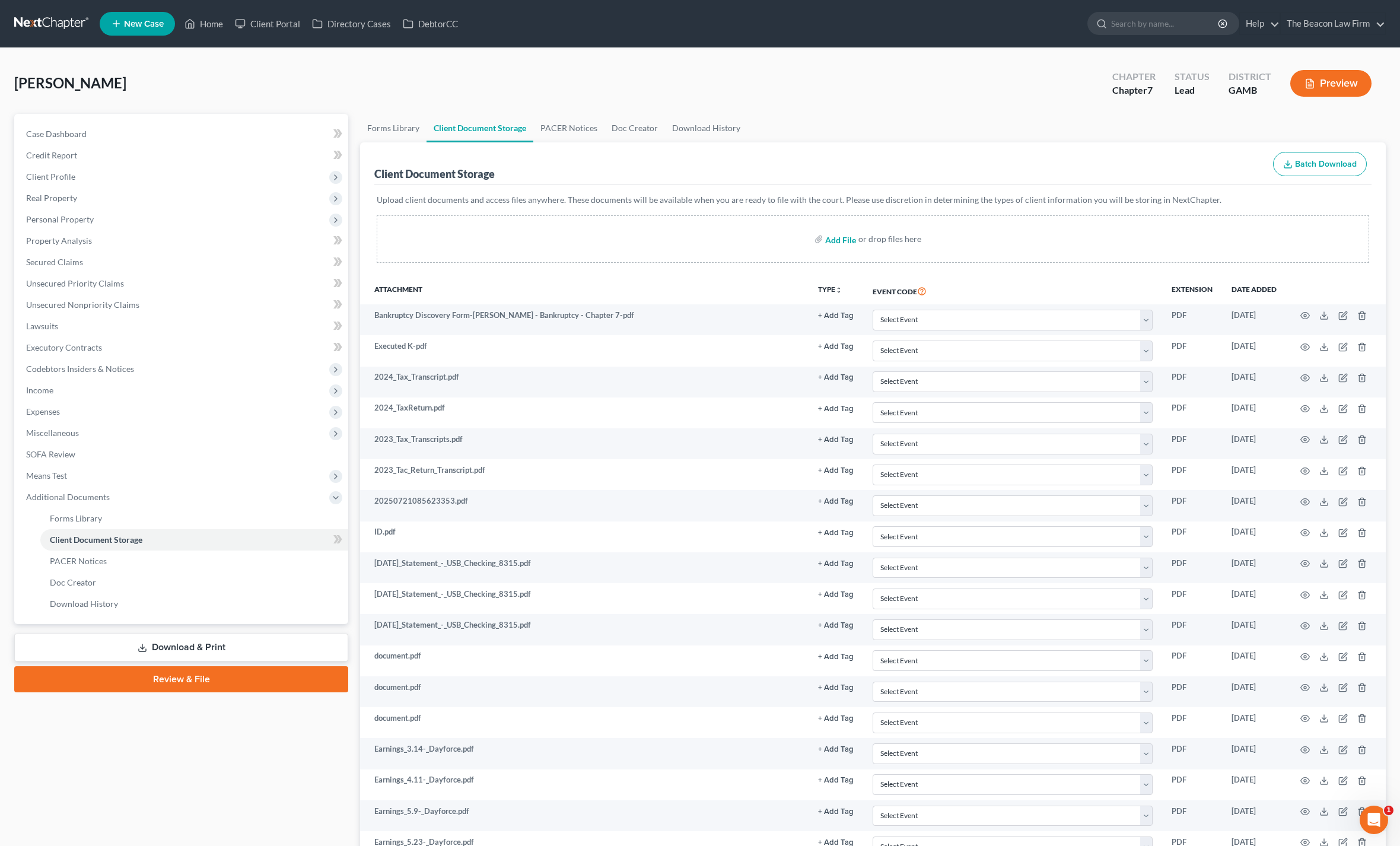
click at [849, 243] on input "file" at bounding box center [839, 239] width 28 height 21
type input "C:\fakepath\Branch CCC.pdf"
click at [36, 145] on link "Credit Report" at bounding box center [182, 155] width 332 height 21
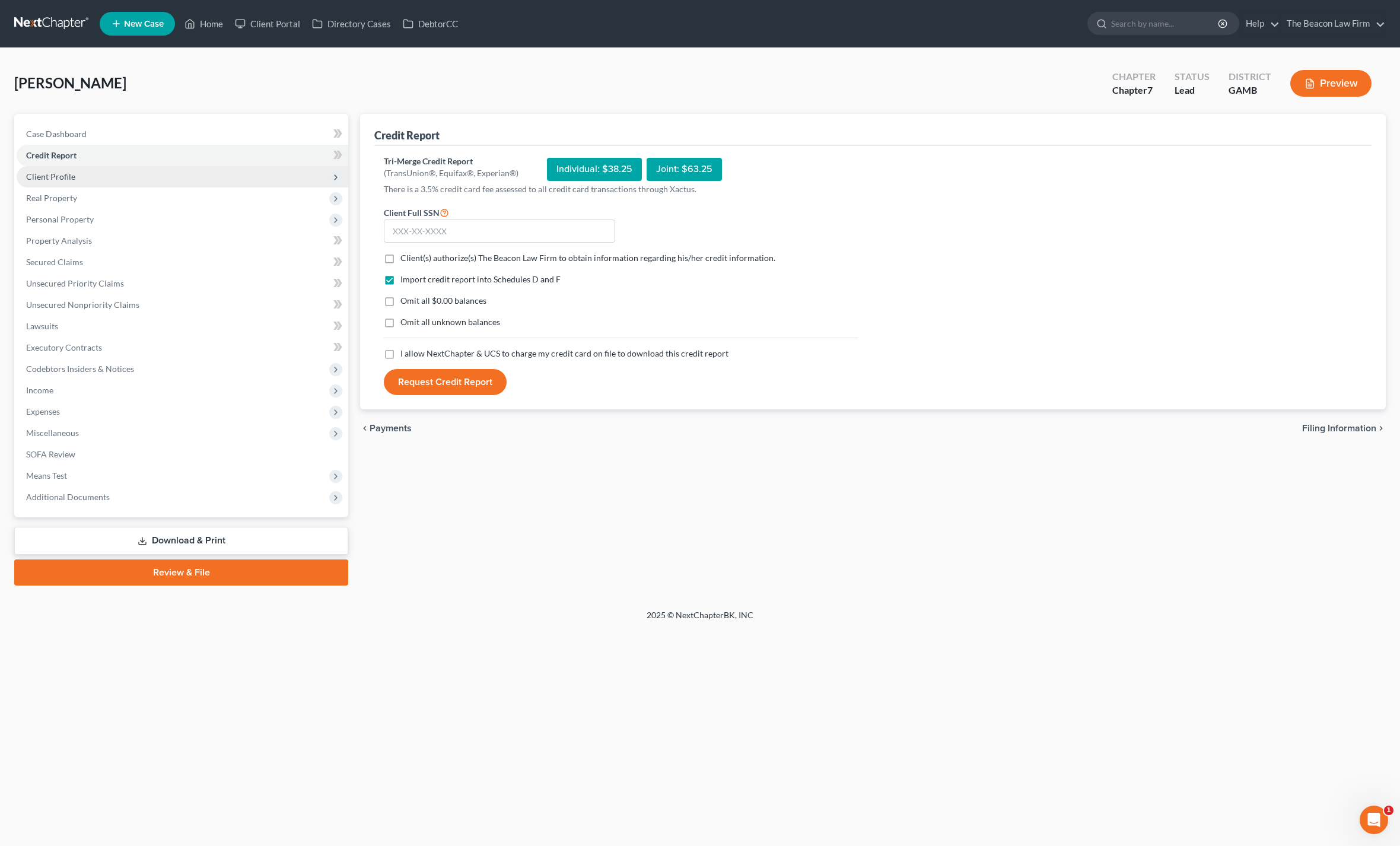
click at [45, 172] on span "Client Profile" at bounding box center [51, 176] width 49 height 10
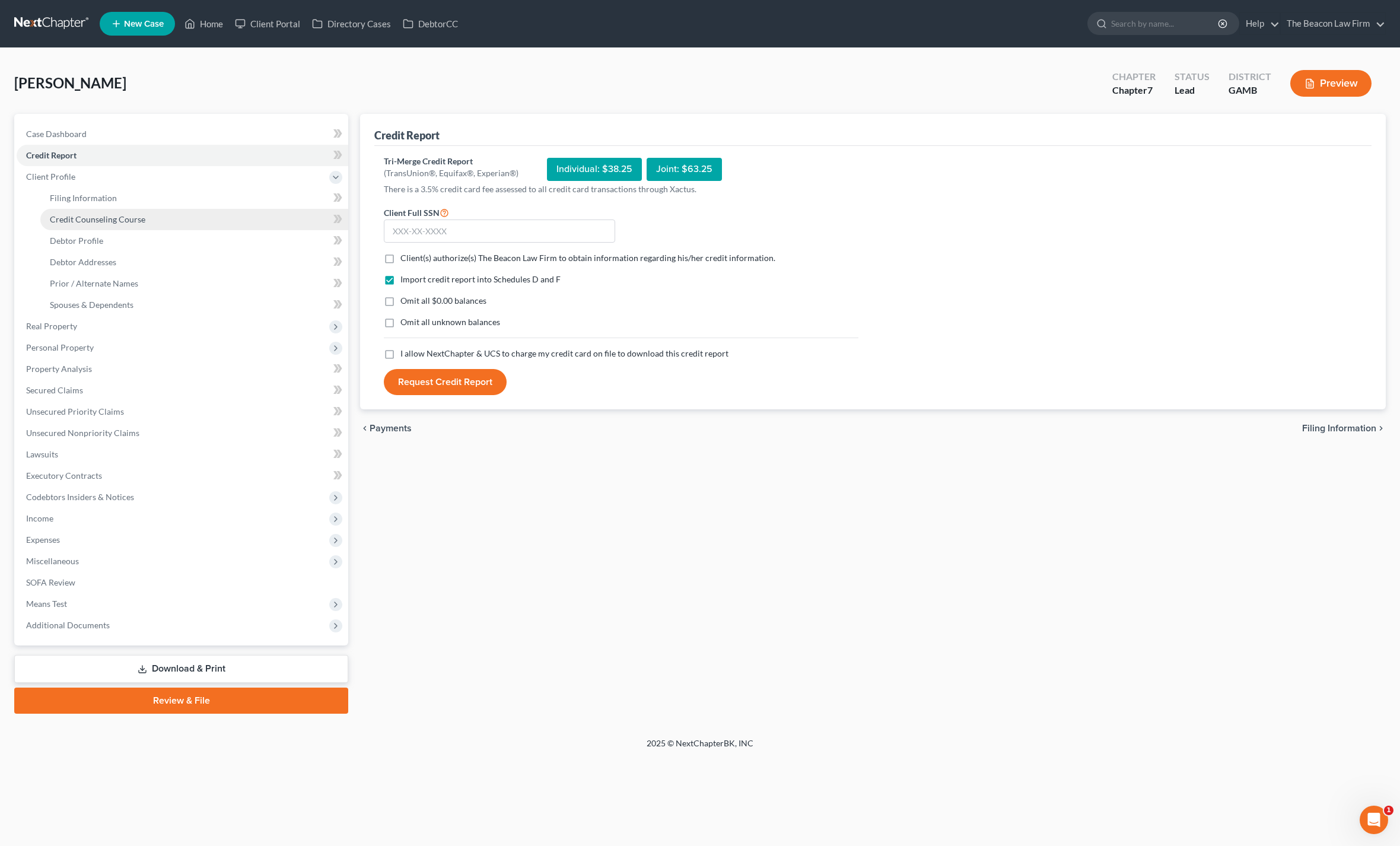
click at [76, 214] on span "Credit Counseling Course" at bounding box center [97, 219] width 95 height 10
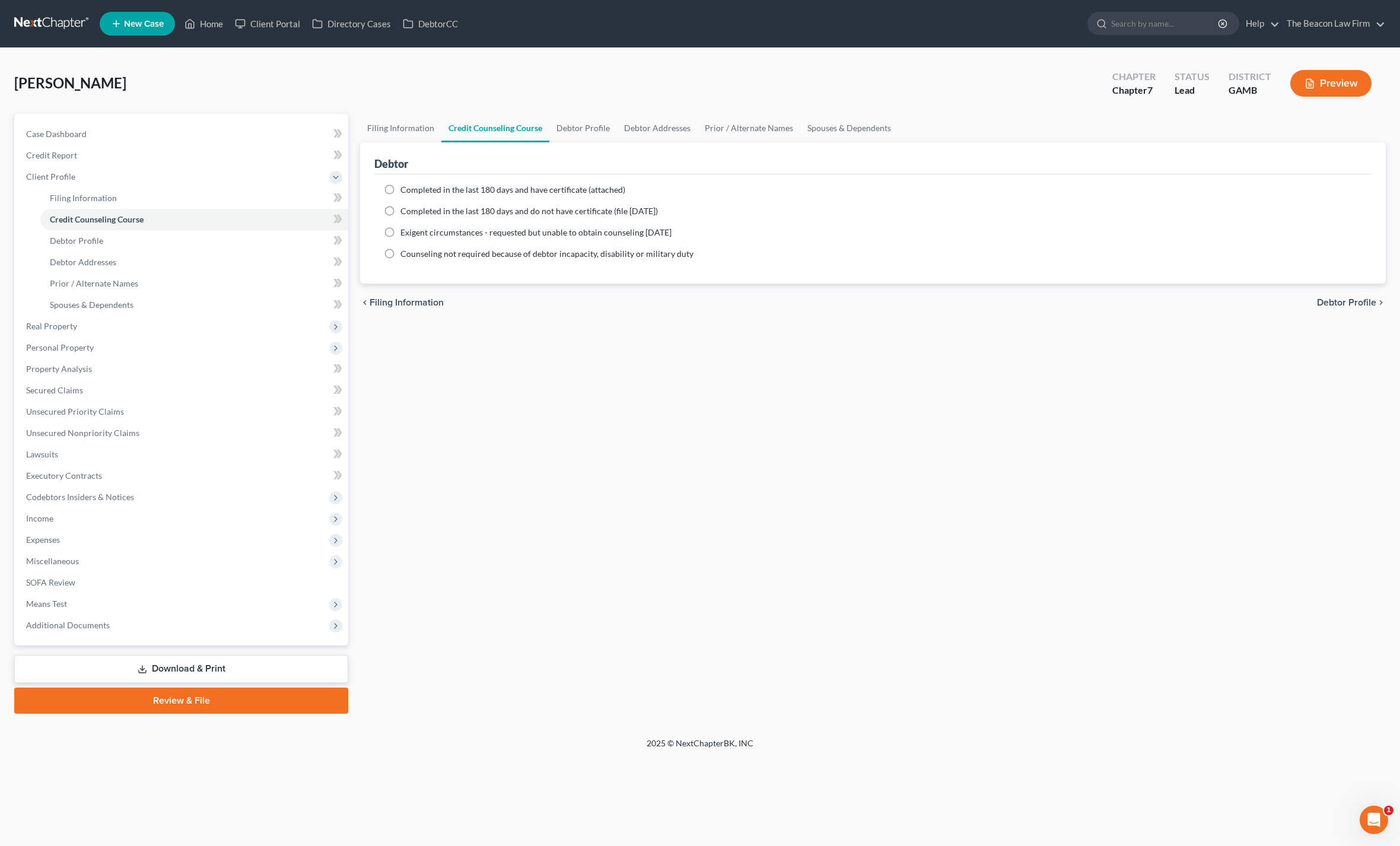
click at [401, 184] on label "Completed in the last 180 days and have certificate (attached)" at bounding box center [513, 190] width 225 height 12
click at [405, 184] on input "Completed in the last 180 days and have certificate (attached)" at bounding box center [409, 188] width 8 height 8
radio input "true"
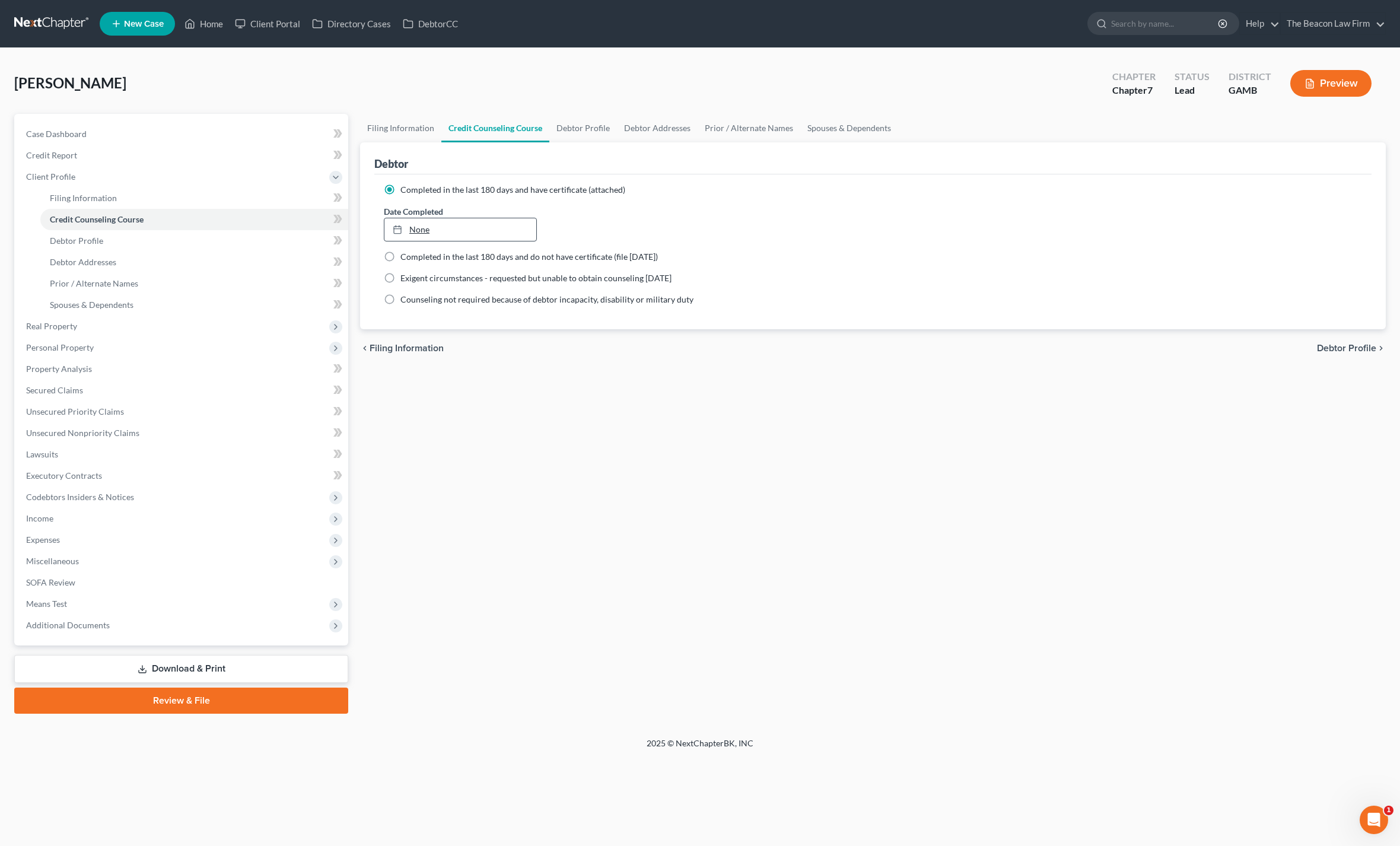
click at [442, 234] on link "None" at bounding box center [460, 230] width 152 height 22
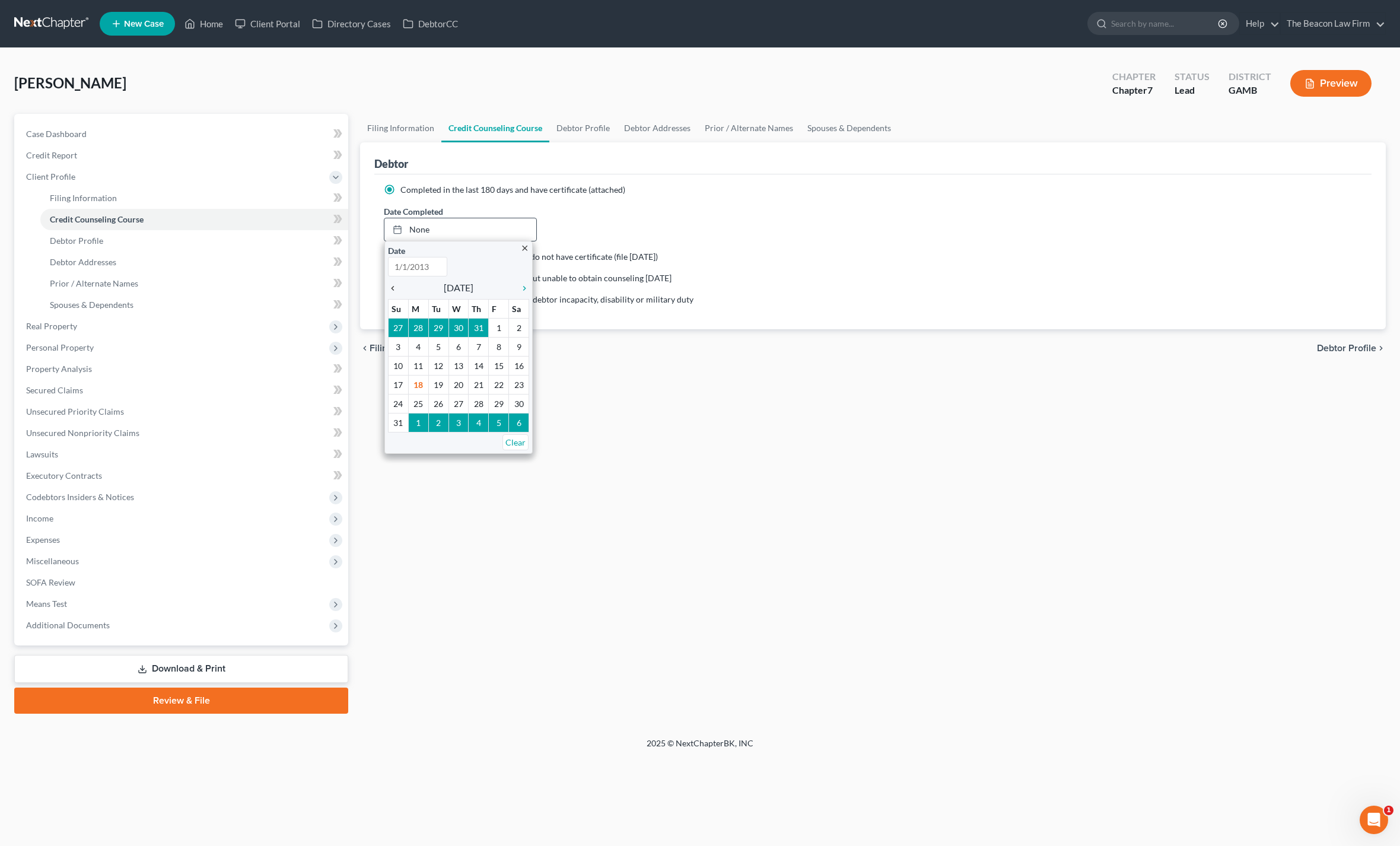
click at [401, 290] on icon "chevron_left" at bounding box center [395, 288] width 15 height 9
type input "[DATE]"
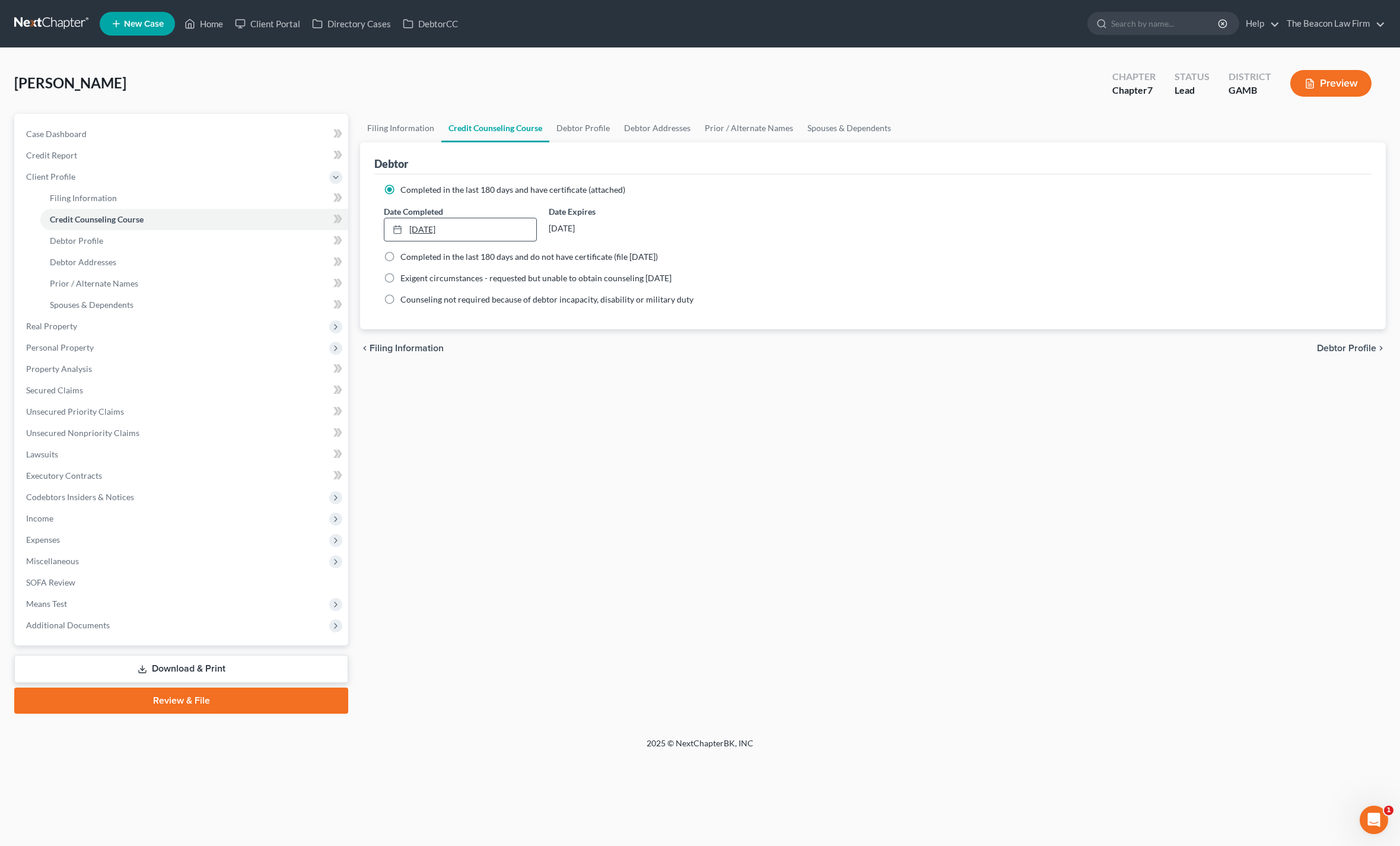
click at [428, 228] on link "[DATE]" at bounding box center [460, 230] width 152 height 22
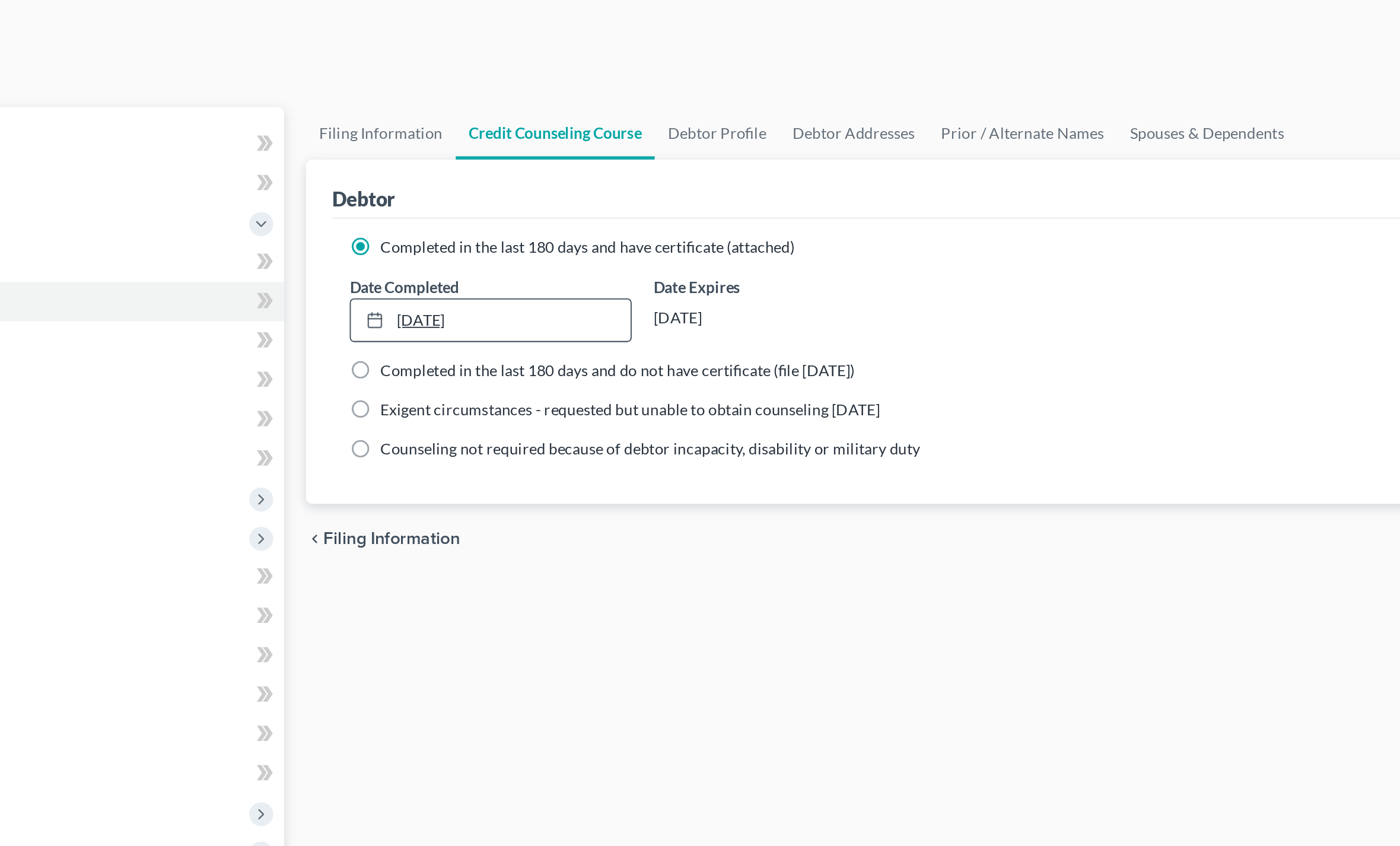
click at [384, 218] on link "[DATE]" at bounding box center [460, 230] width 152 height 22
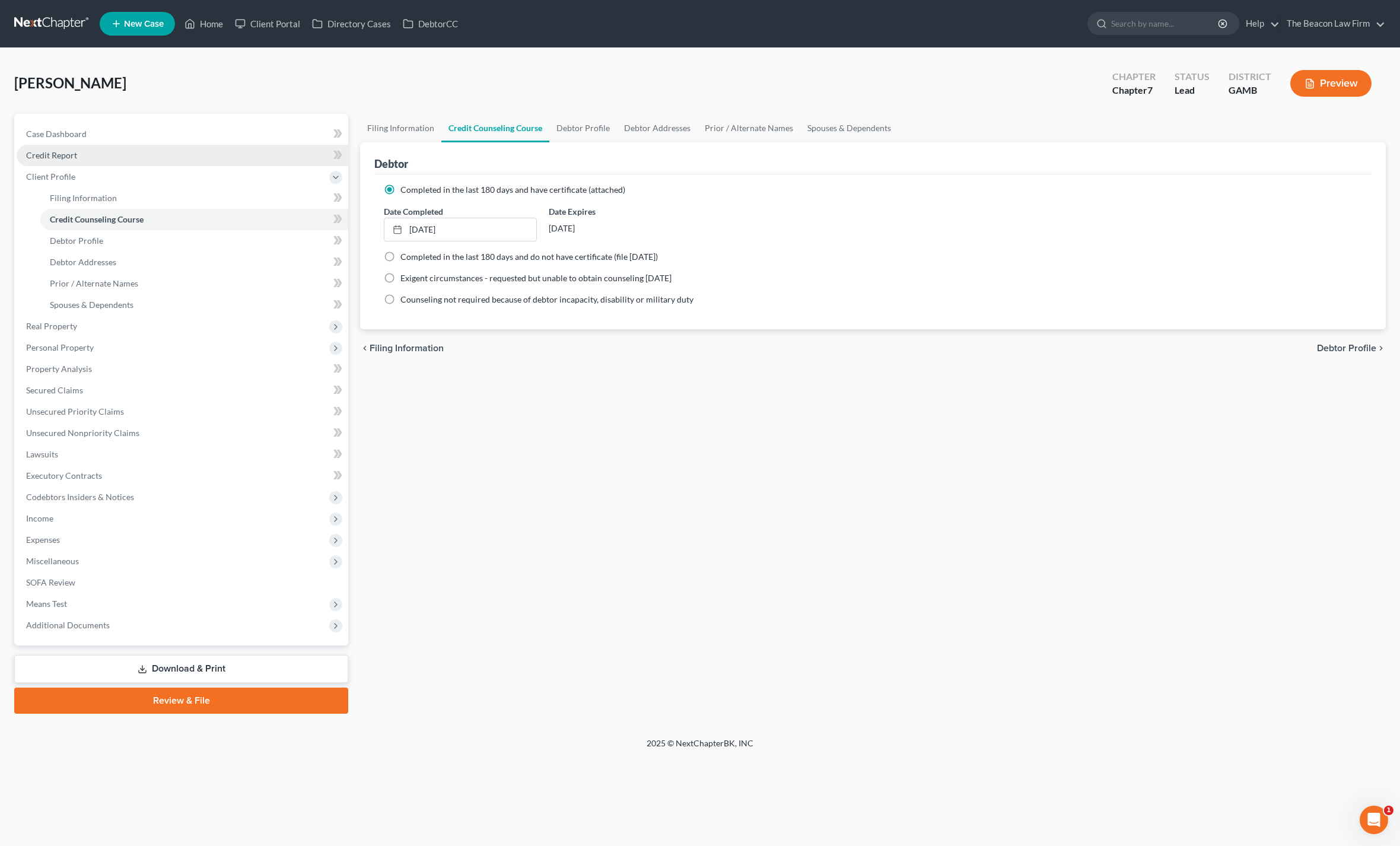
click at [41, 155] on span "Credit Report" at bounding box center [52, 155] width 51 height 10
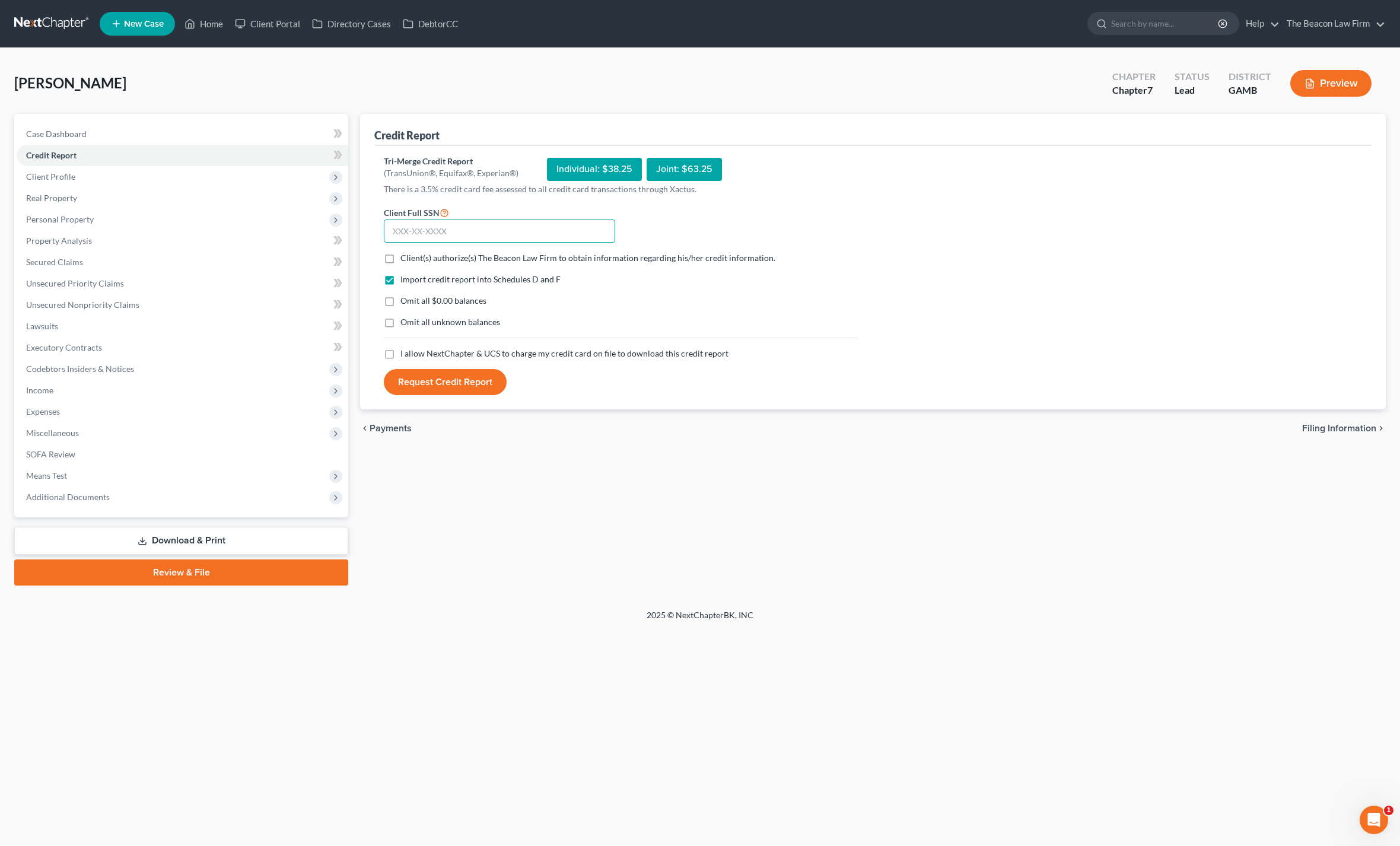
click at [410, 226] on input "text" at bounding box center [499, 232] width 232 height 24
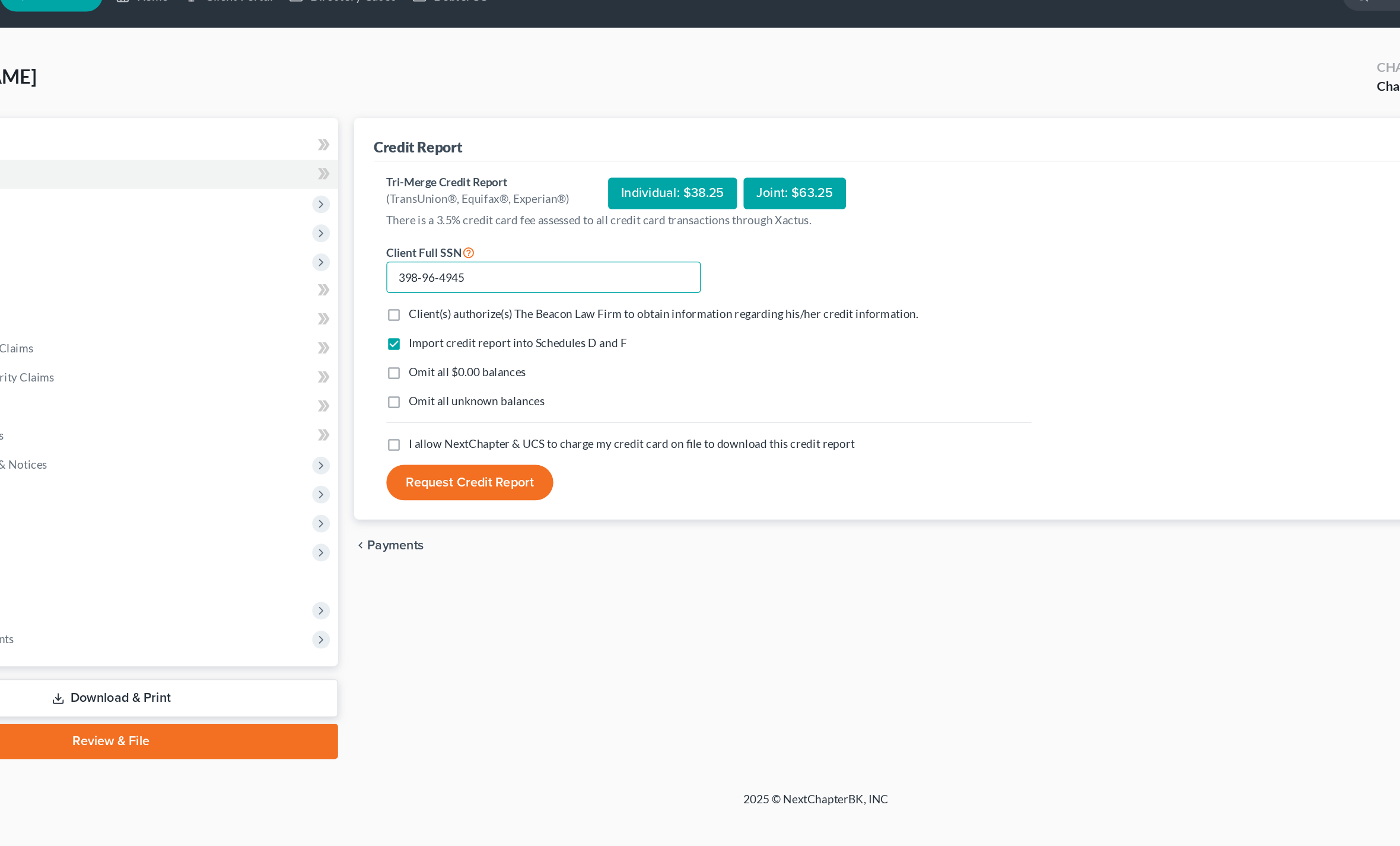
type input "398-96-4945"
click at [378, 311] on div "Import credit report into Schedules D and F Omit all $0.00 balances Omit all un…" at bounding box center [620, 311] width 486 height 74
click at [401, 347] on label "I allow NextChapter & UCS to charge my credit card on file to download this cre…" at bounding box center [564, 353] width 328 height 12
click at [405, 347] on input "I allow NextChapter & UCS to charge my credit card on file to download this cre…" at bounding box center [409, 351] width 8 height 8
checkbox input "true"
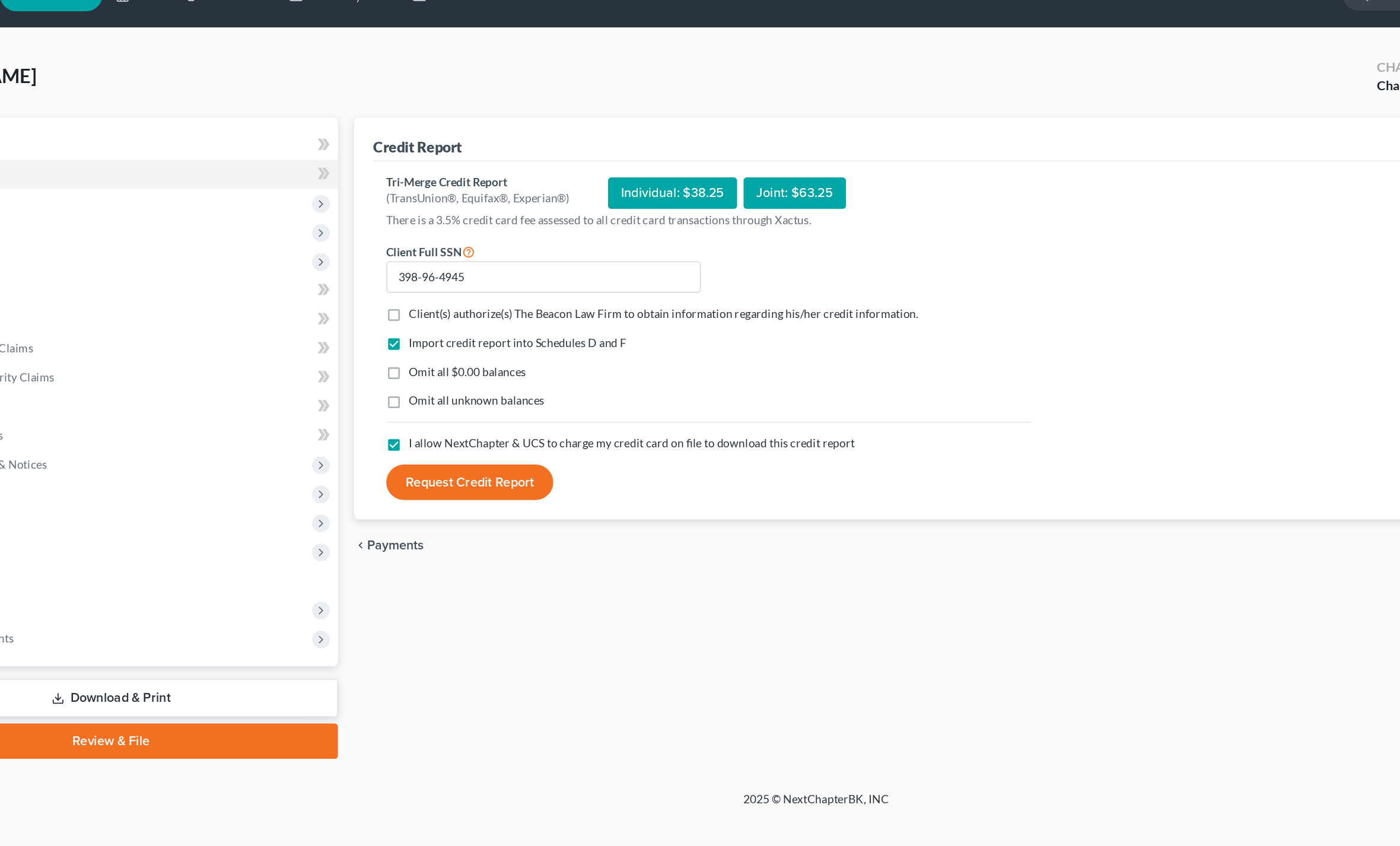
click at [384, 369] on button "Request Credit Report" at bounding box center [445, 382] width 123 height 26
click at [401, 252] on label "Client(s) authorize(s) The Beacon Law Firm to obtain information regarding his/…" at bounding box center [591, 258] width 380 height 12
click at [405, 252] on input "Client(s) authorize(s) The Beacon Law Firm to obtain information regarding his/…" at bounding box center [409, 256] width 8 height 8
checkbox input "true"
click at [401, 295] on label "Omit all $0.00 balances" at bounding box center [443, 301] width 86 height 12
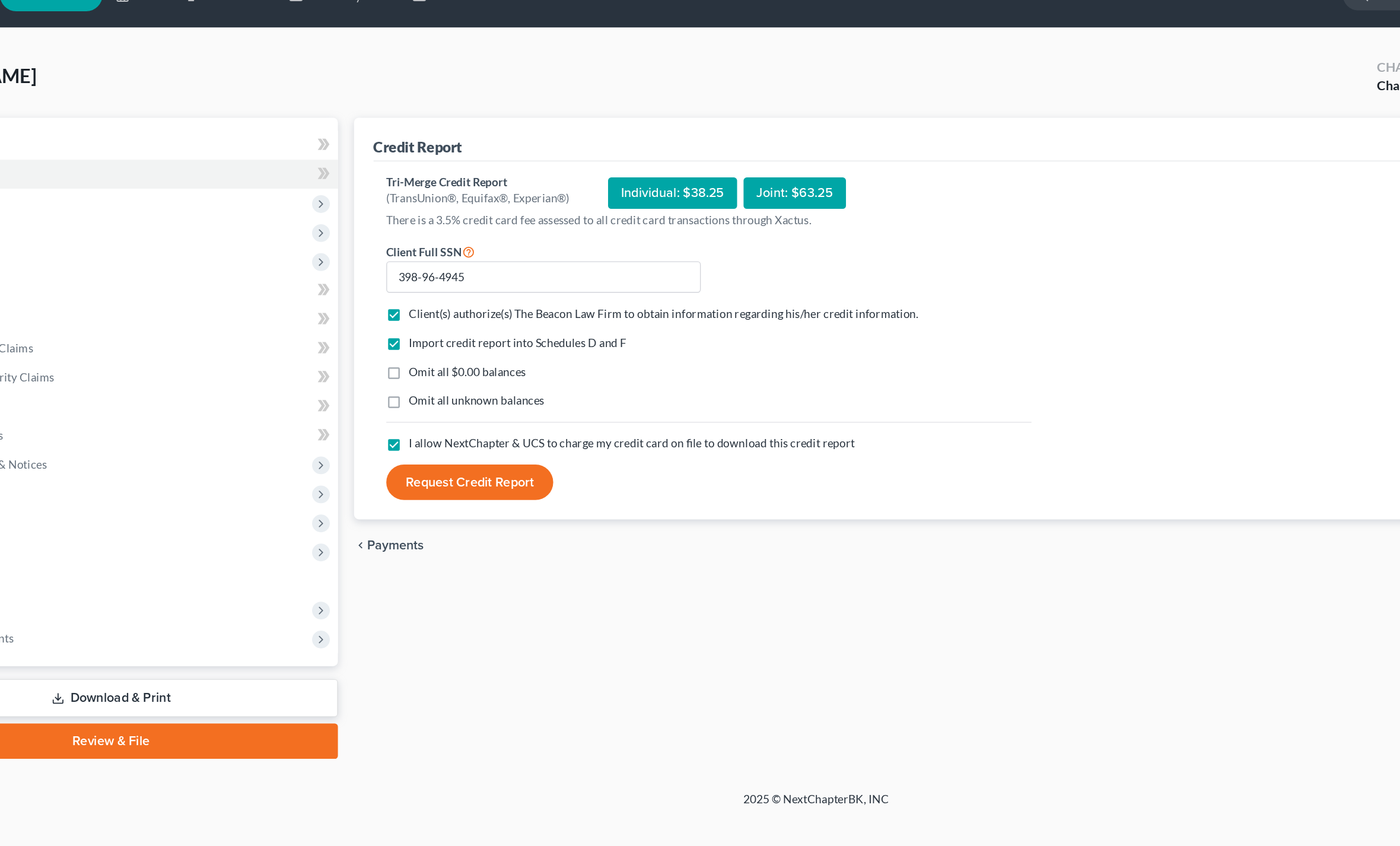
click at [405, 295] on input "Omit all $0.00 balances" at bounding box center [409, 299] width 8 height 8
checkbox input "true"
click at [384, 369] on button "Request Credit Report" at bounding box center [445, 382] width 123 height 26
